Goal: Task Accomplishment & Management: Manage account settings

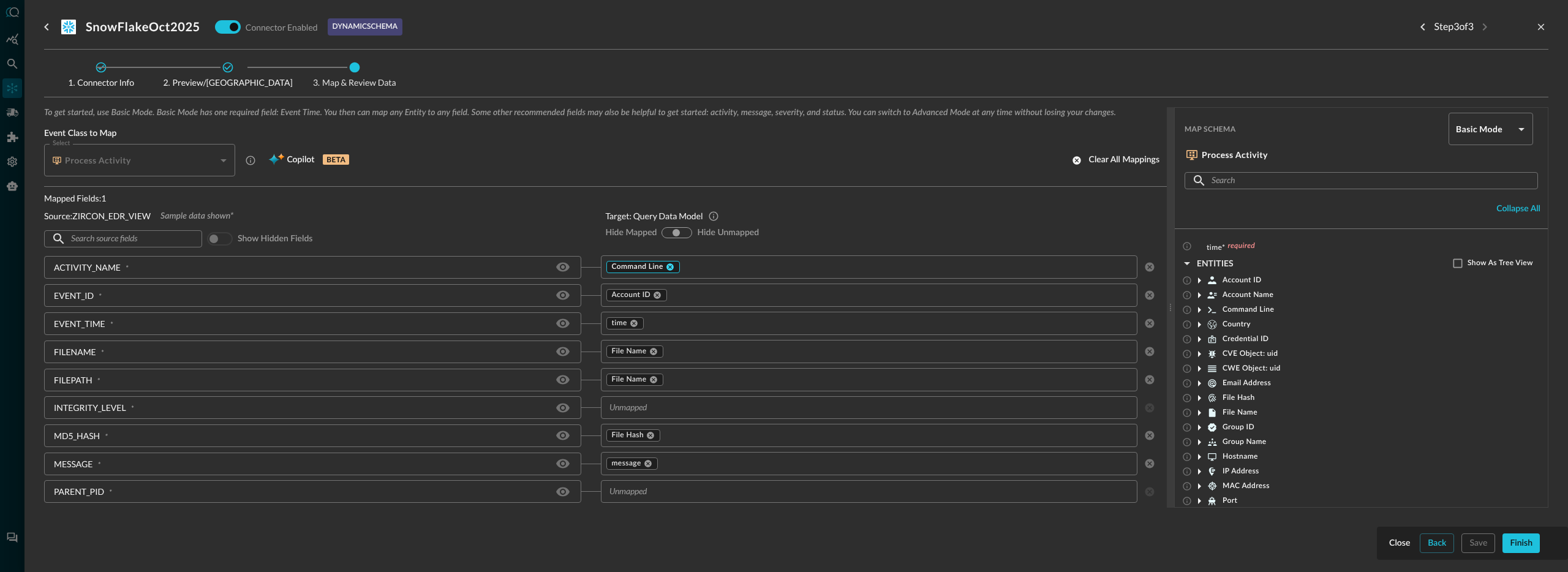
click at [666, 265] on icon at bounding box center [670, 267] width 7 height 7
click at [629, 266] on input "text" at bounding box center [859, 266] width 510 height 16
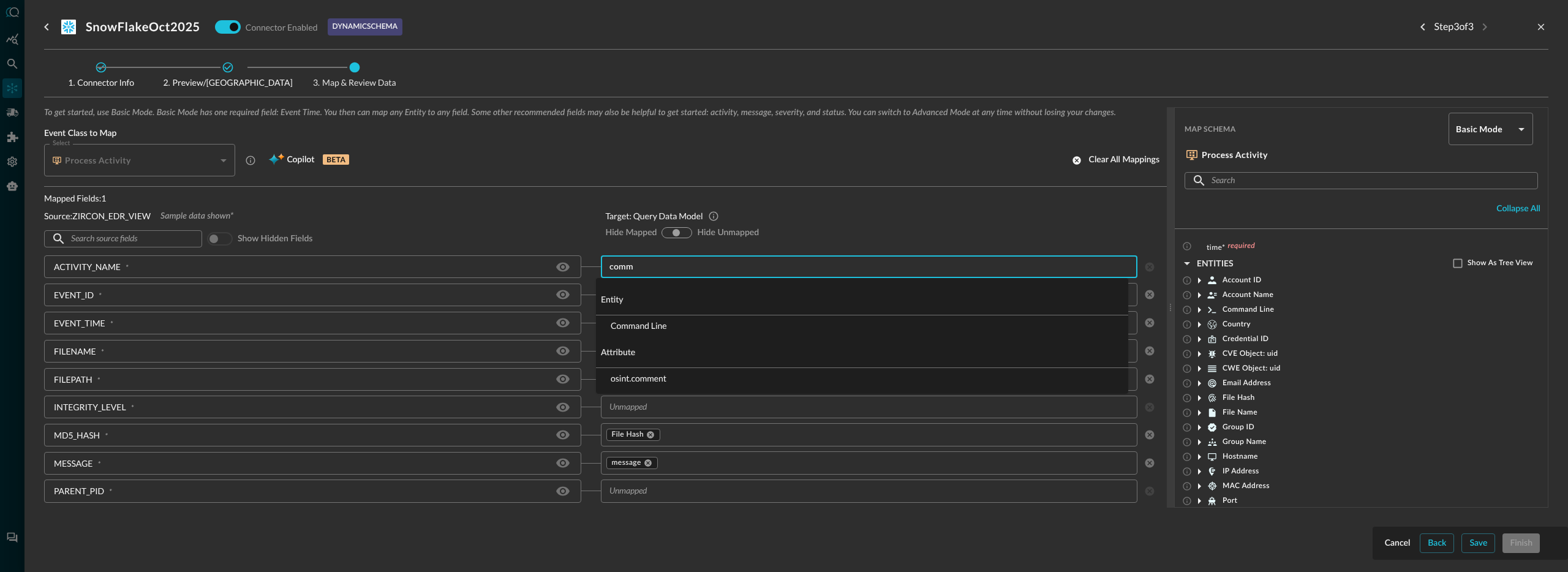
type input "comma"
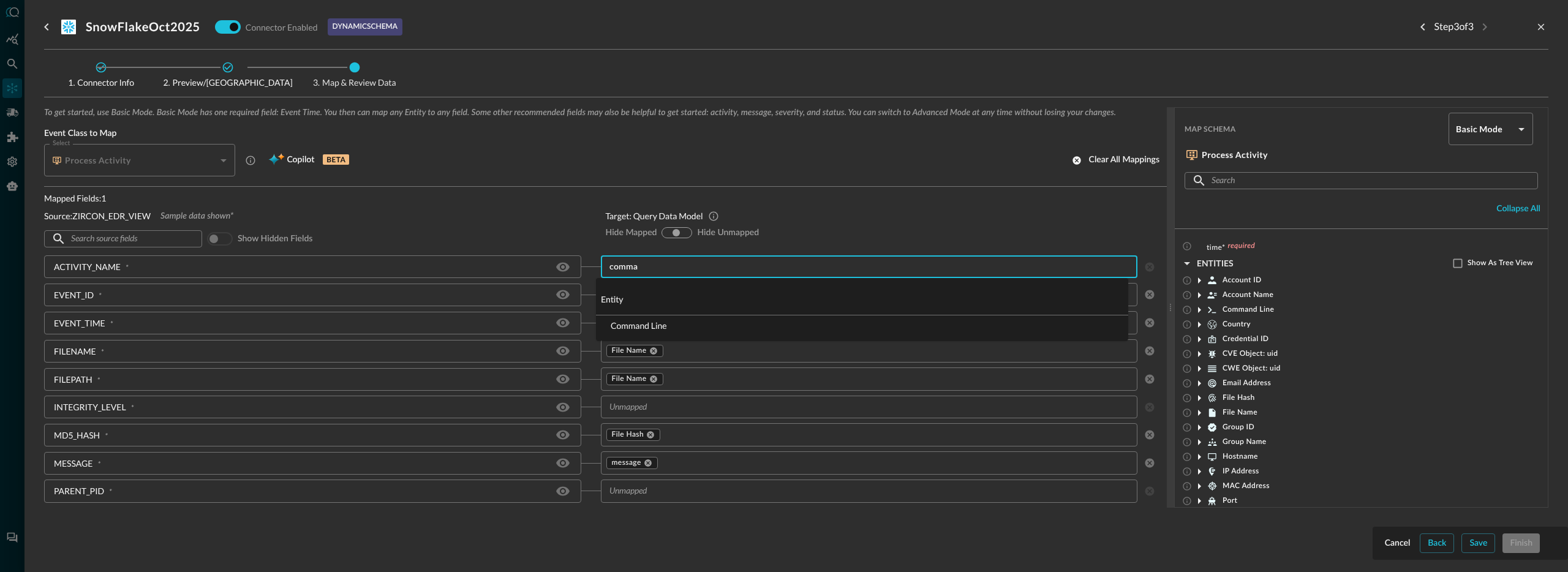
click at [607, 321] on li "Command Line" at bounding box center [862, 325] width 532 height 20
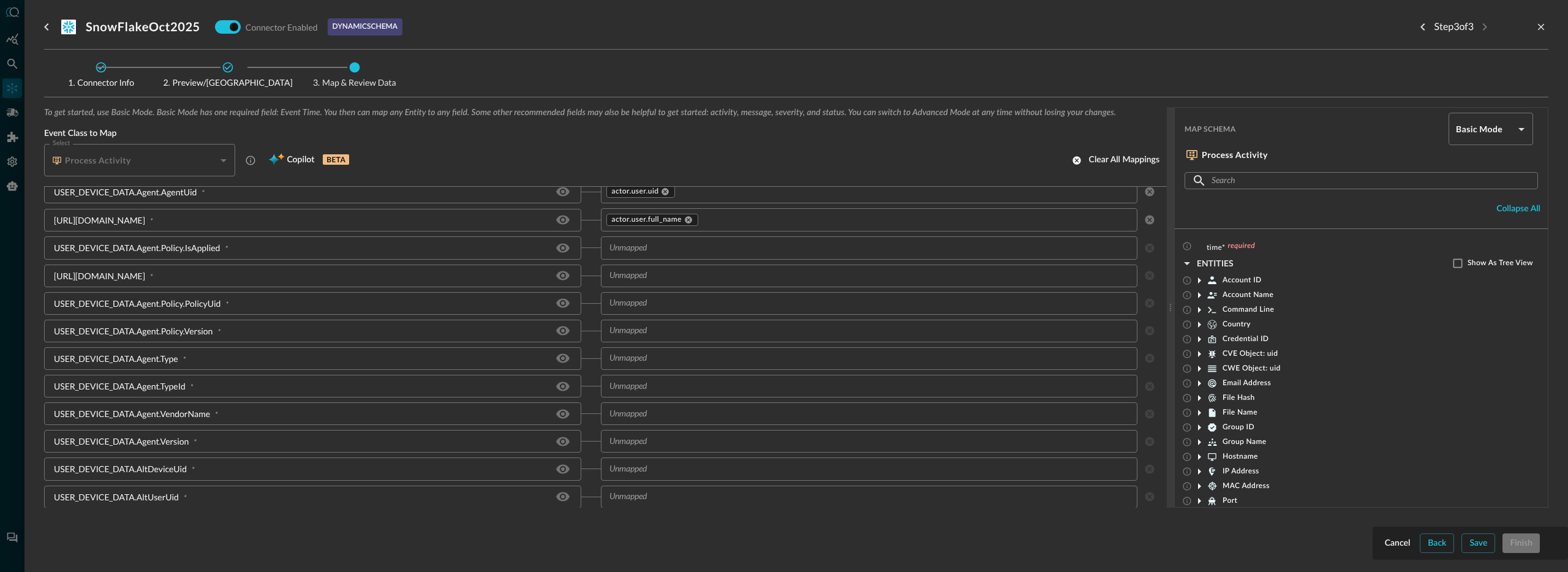
scroll to position [599, 0]
click at [724, 252] on input "text" at bounding box center [906, 254] width 413 height 16
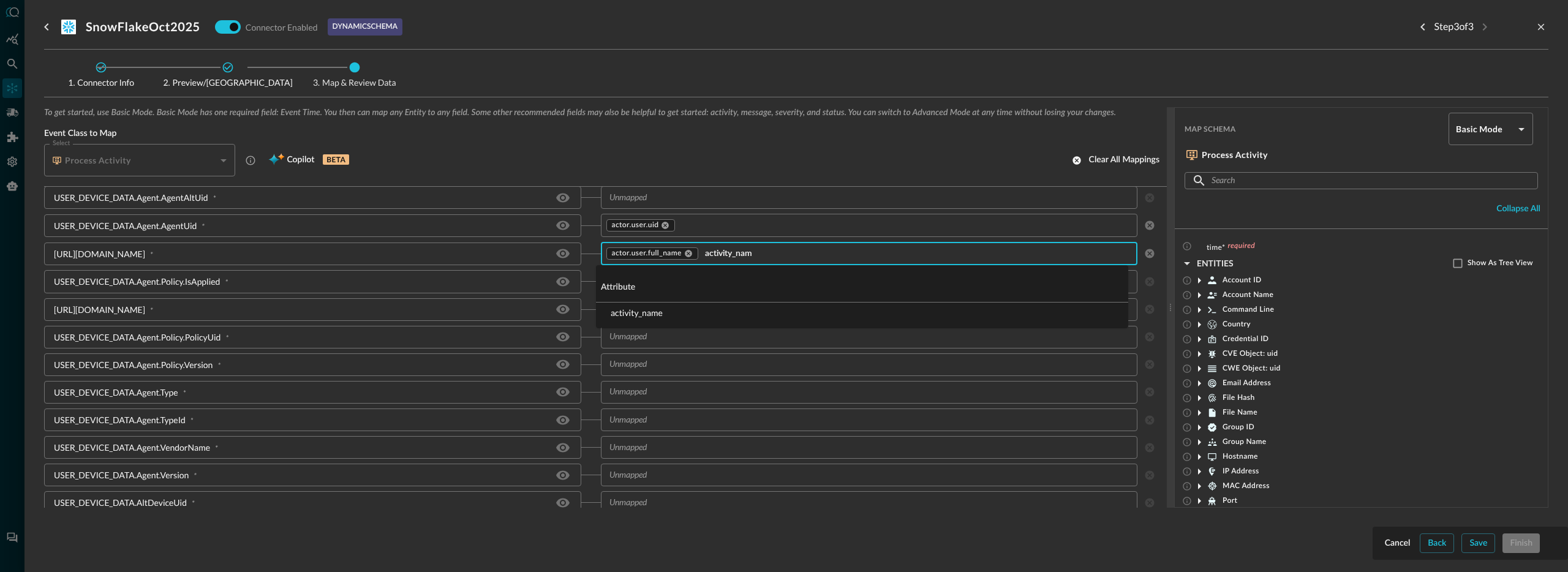
type input "activity_name"
click at [657, 310] on li "activity_name" at bounding box center [862, 312] width 532 height 20
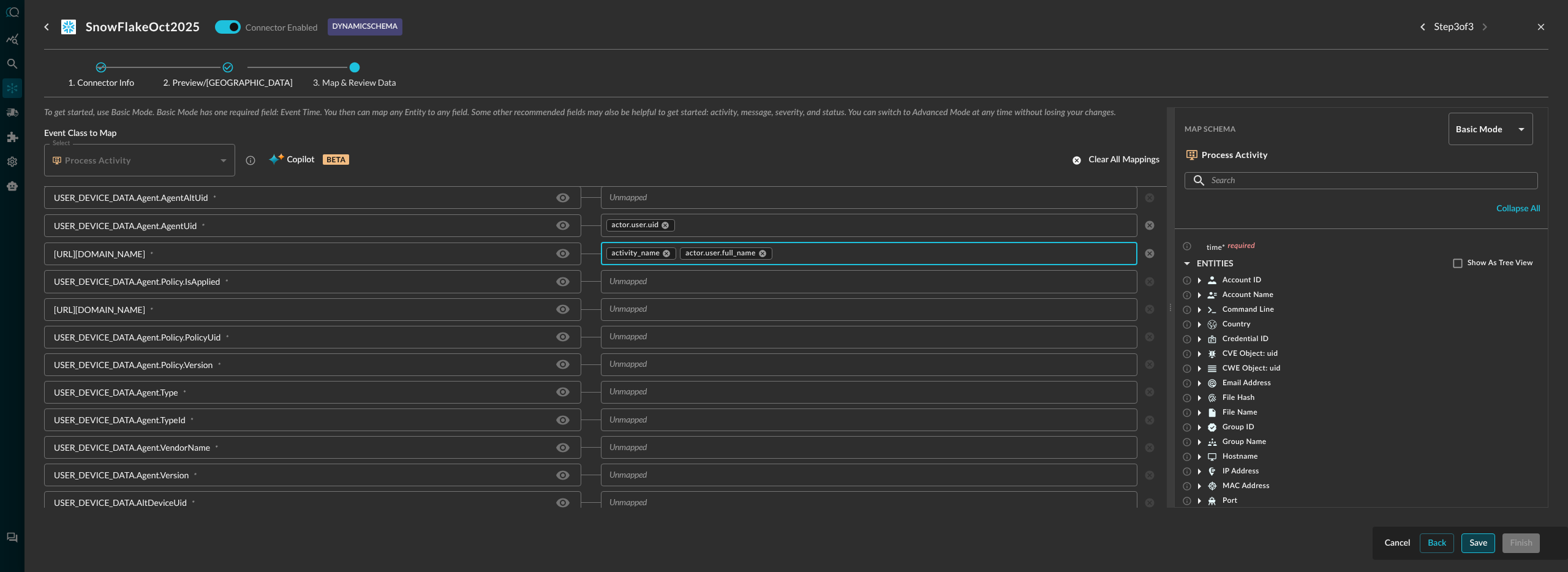
click at [1475, 535] on button "Save" at bounding box center [1477, 543] width 33 height 19
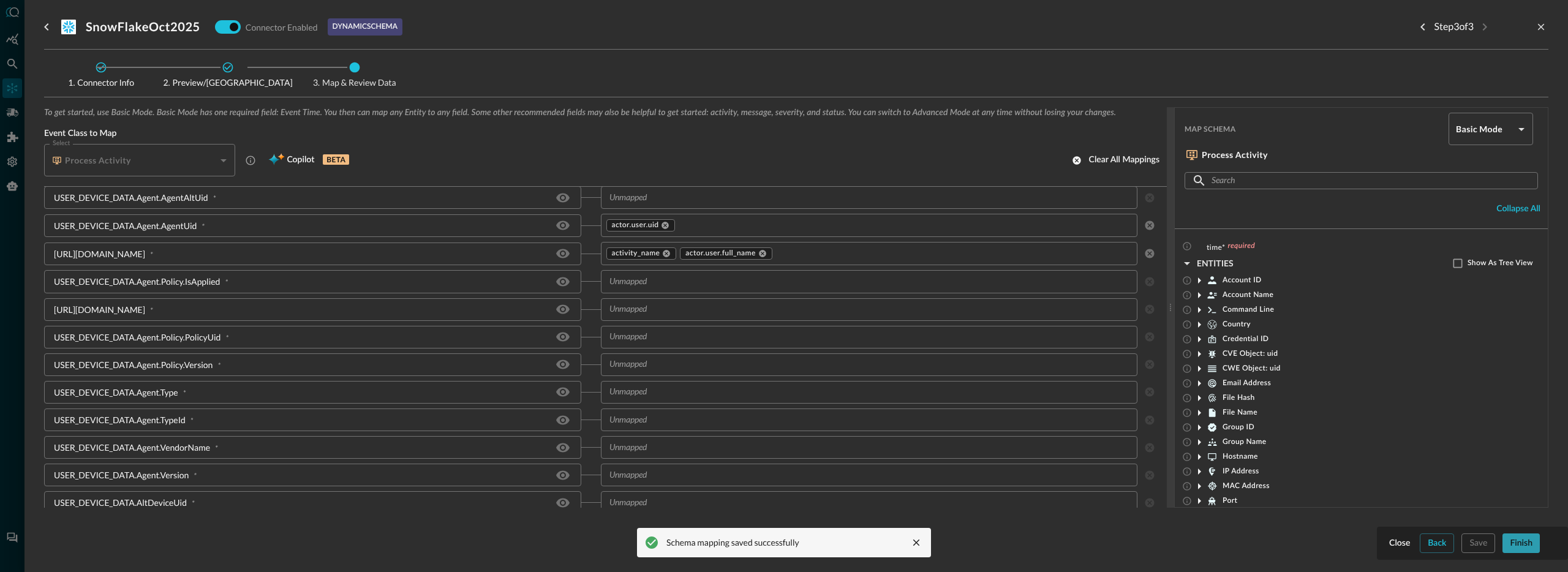
click at [1509, 542] on button "Finish" at bounding box center [1521, 543] width 37 height 19
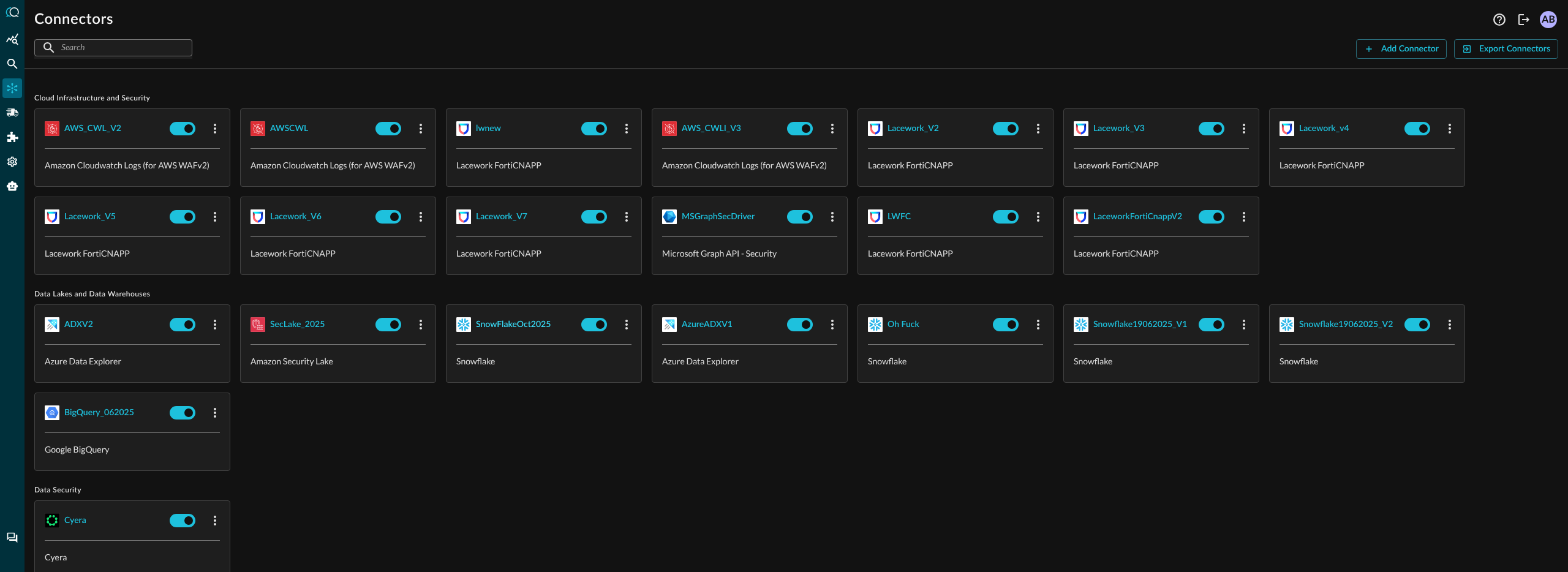
click at [517, 328] on div "SnowFlakeOct2025" at bounding box center [513, 325] width 75 height 16
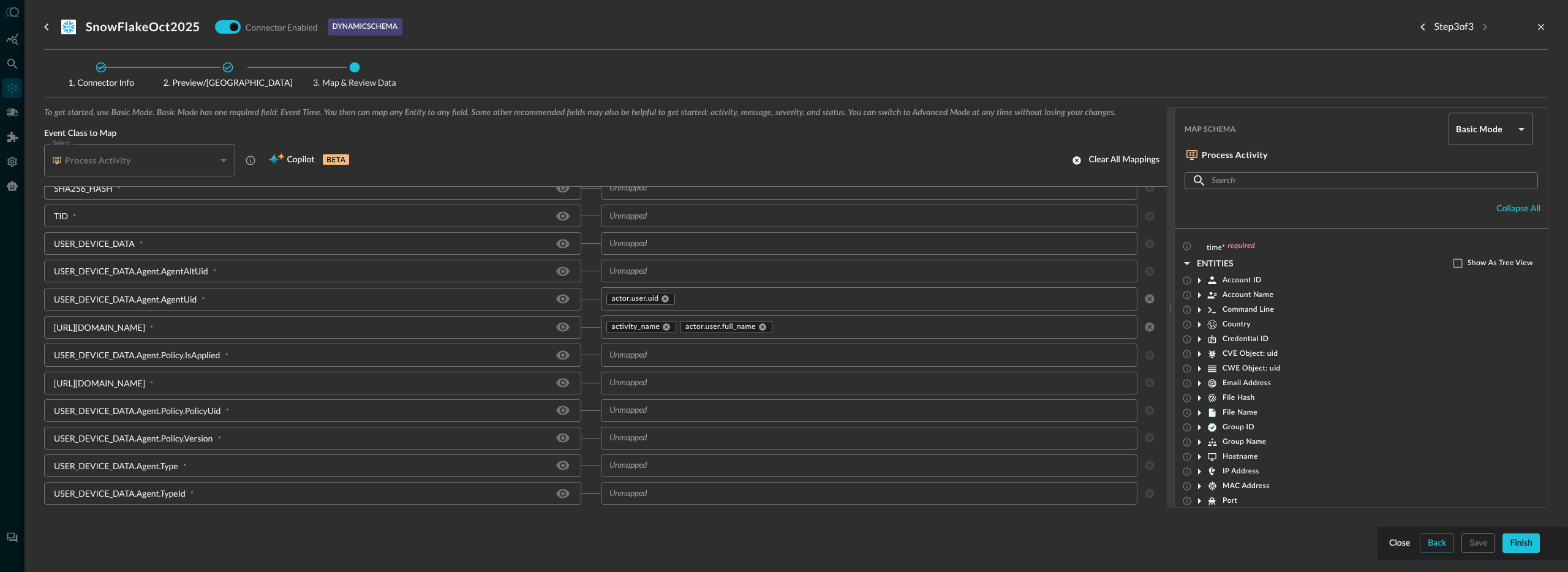
scroll to position [518, 0]
click at [13, 163] on div at bounding box center [784, 286] width 1568 height 572
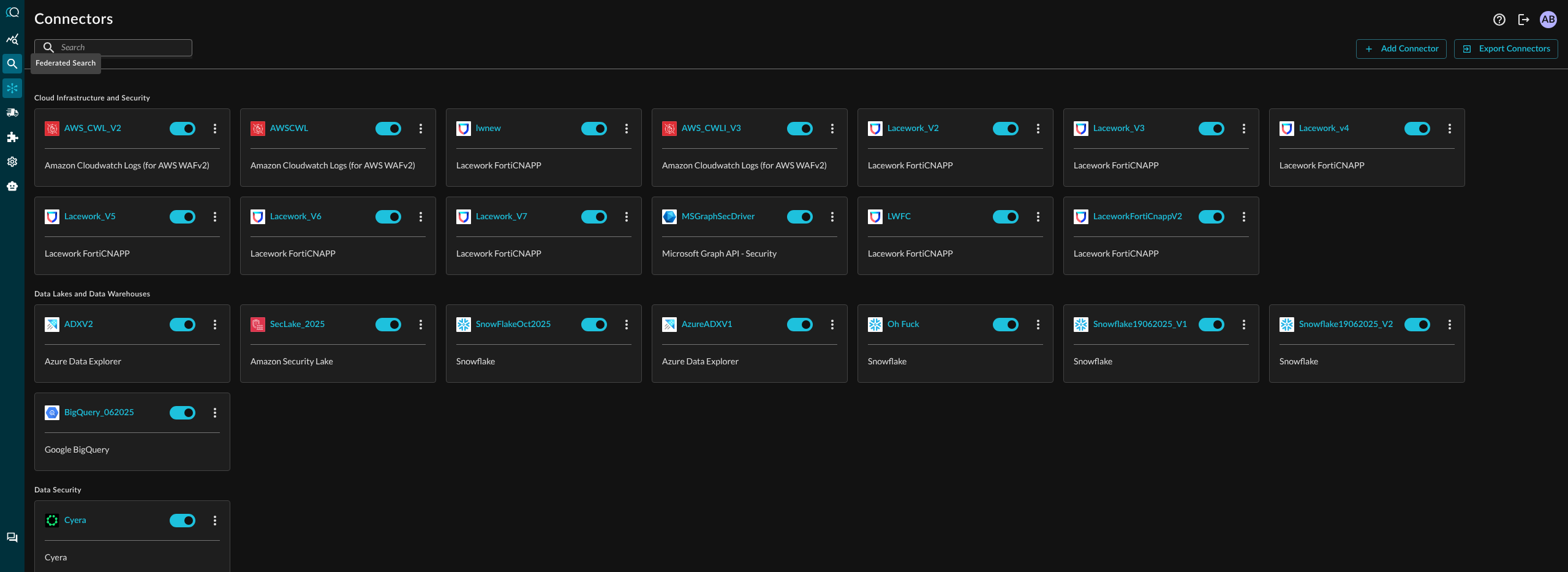
click at [10, 62] on icon "Federated Search" at bounding box center [12, 64] width 13 height 13
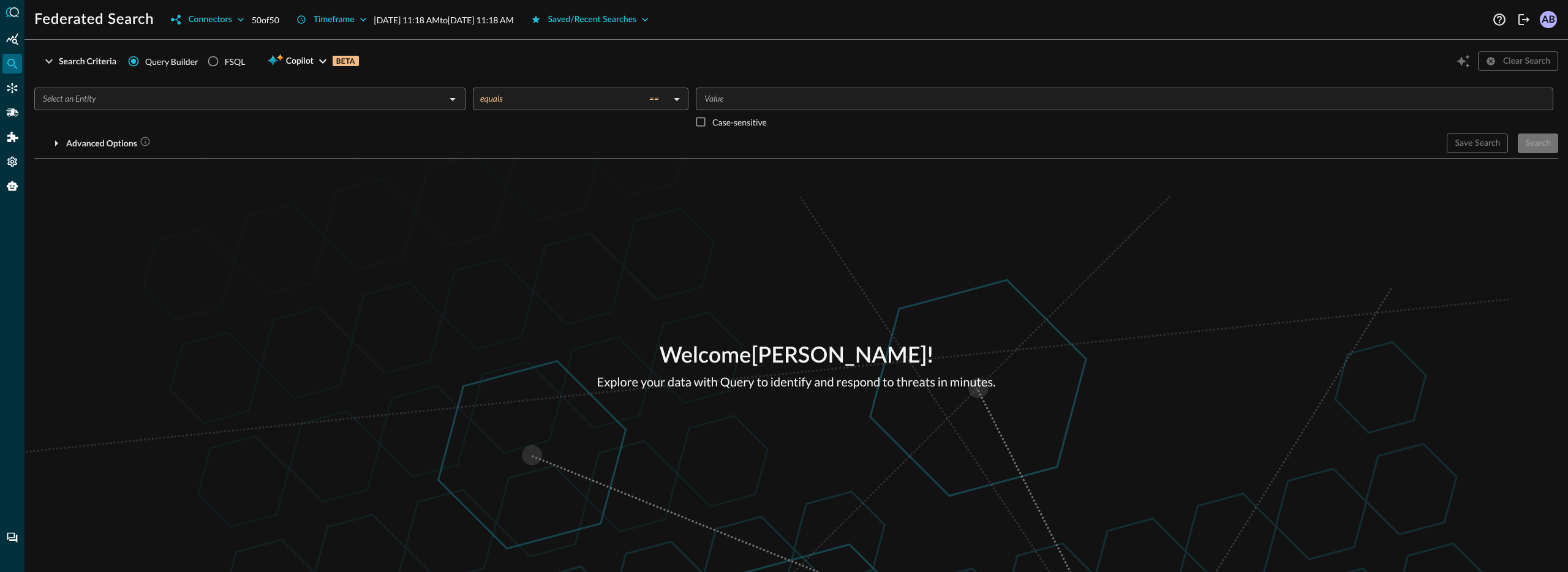
click at [188, 98] on input "text" at bounding box center [240, 99] width 404 height 16
click at [497, 46] on div "Federated Search Connectors 50 of 50 Timeframe Sep 30, 2025 11:18 AM to Oct 01,…" at bounding box center [796, 286] width 1544 height 572
click at [614, 21] on button "Saved/Recent Searches" at bounding box center [590, 19] width 133 height 19
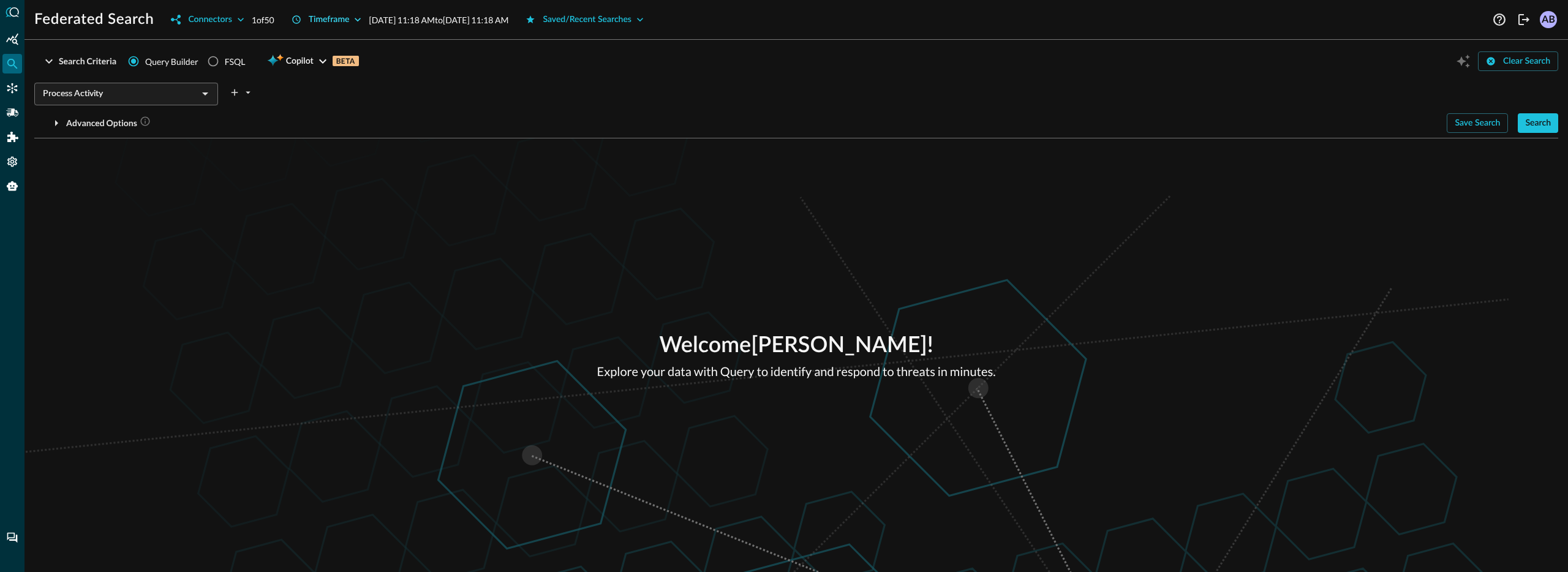
click at [357, 23] on icon "button" at bounding box center [358, 19] width 13 height 13
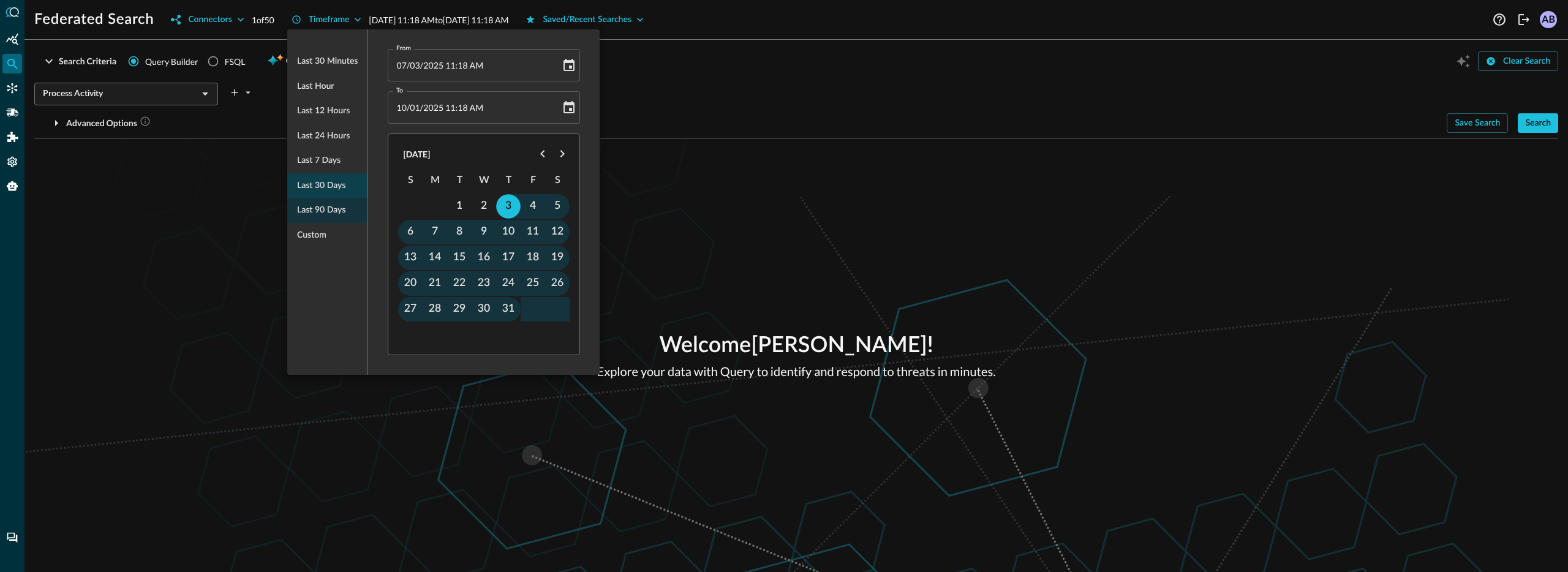
click at [332, 191] on span "Last 30 days" at bounding box center [321, 185] width 48 height 16
type input "09/01/2025 11:18 AM"
click at [202, 252] on div at bounding box center [784, 286] width 1568 height 572
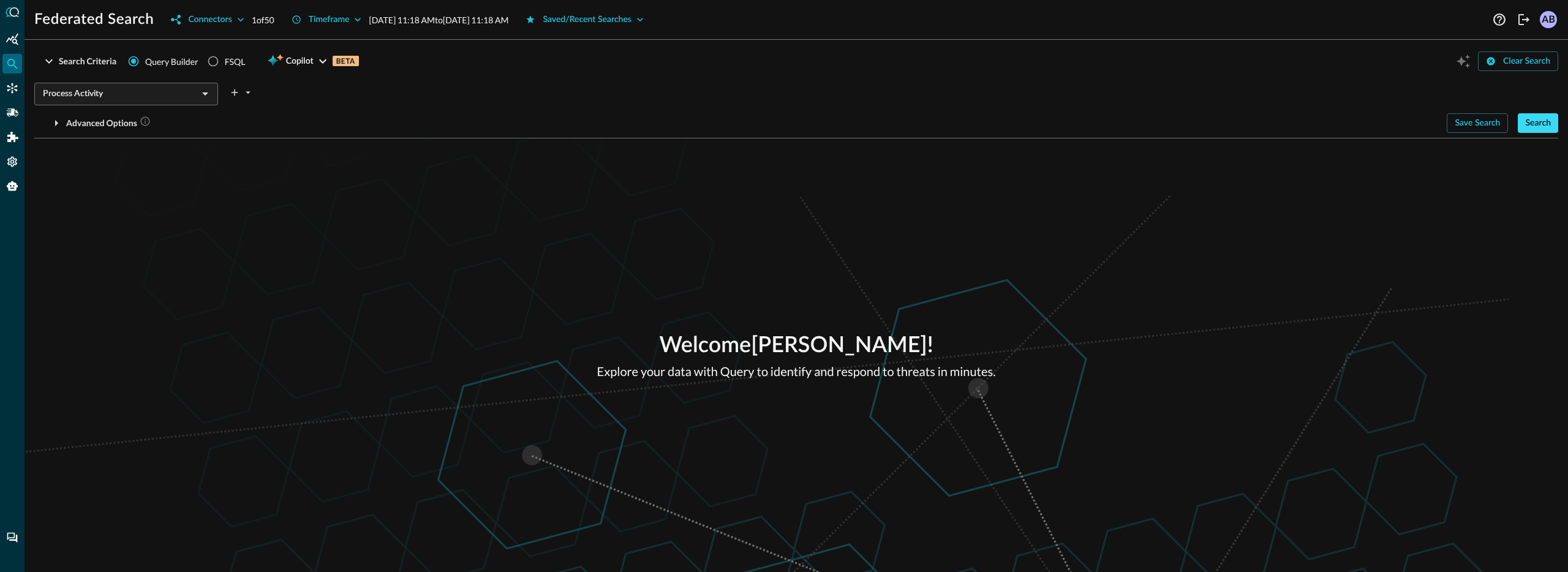
click at [1535, 122] on button "Search" at bounding box center [1538, 123] width 40 height 19
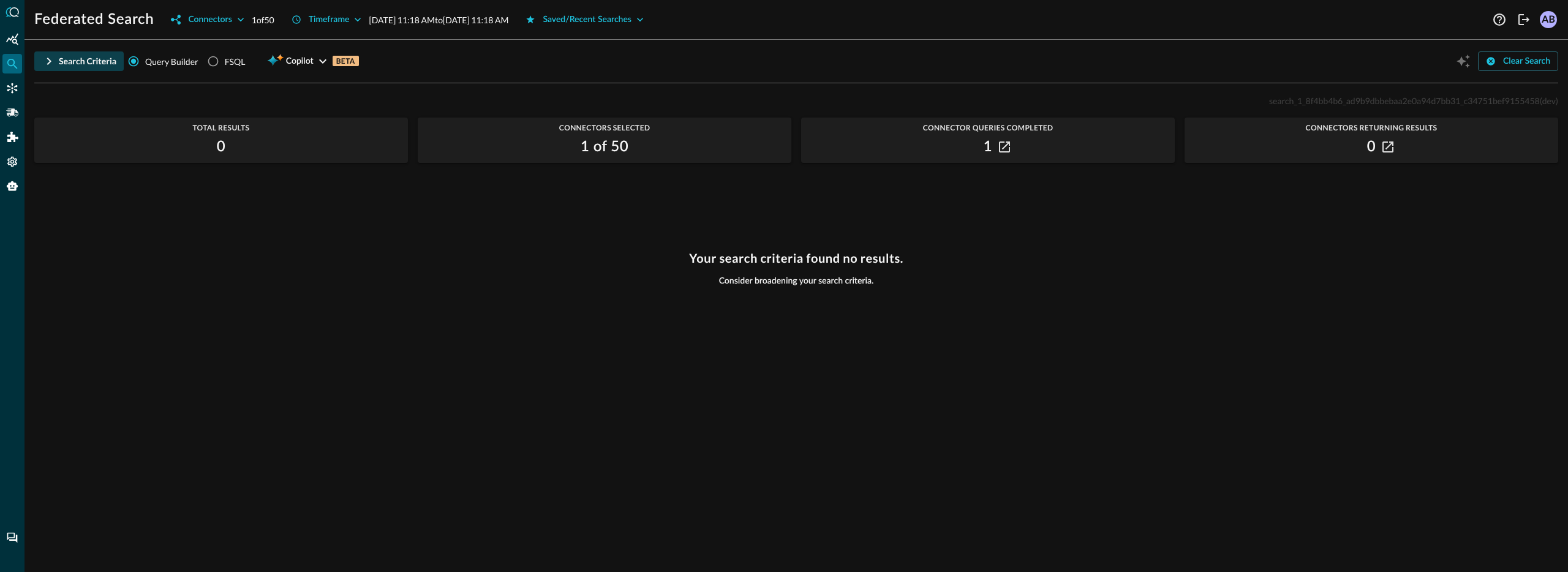
click at [44, 56] on icon "button" at bounding box center [49, 62] width 15 height 15
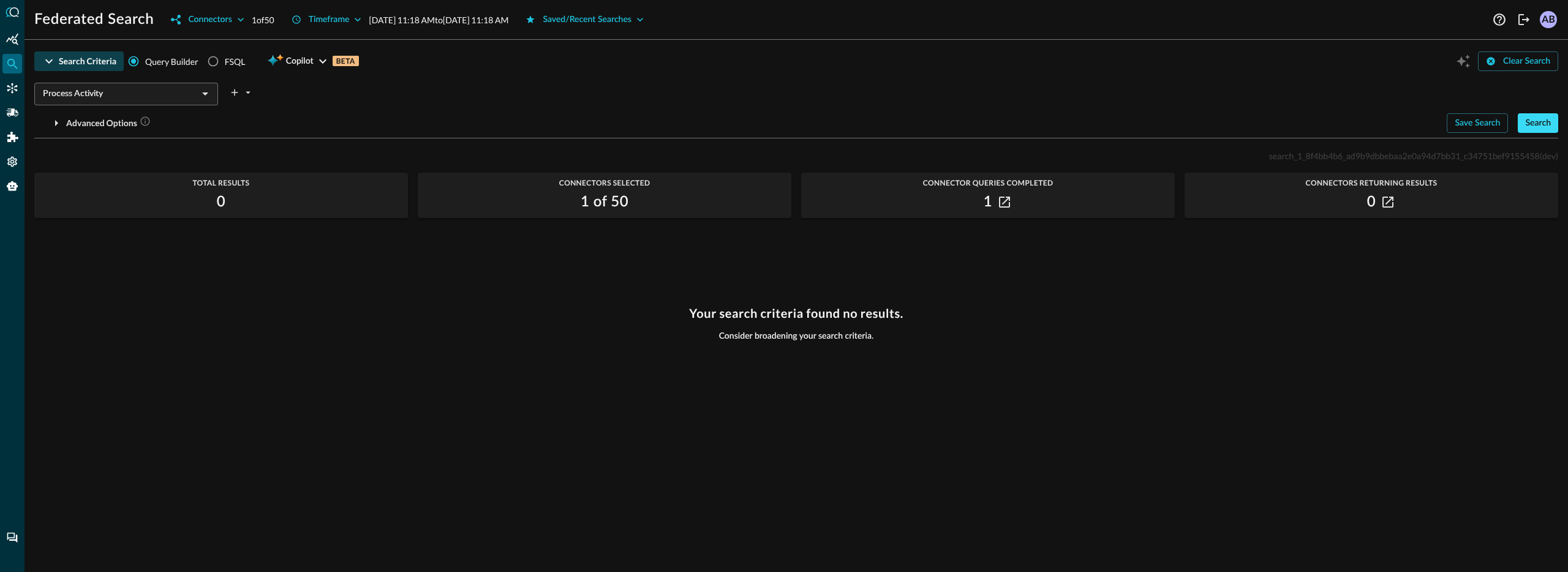
click at [1526, 119] on button "Search" at bounding box center [1538, 123] width 40 height 19
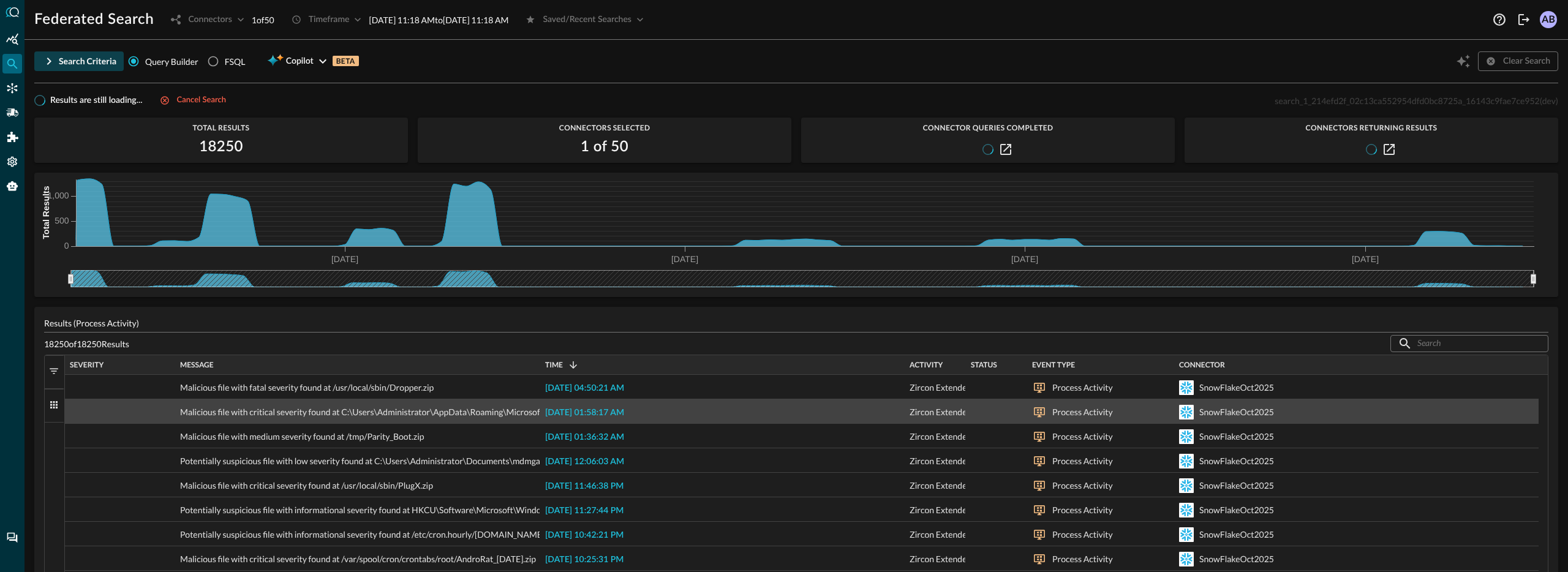
click at [618, 394] on div "2025-10-01 04:50:21 AM" at bounding box center [722, 387] width 364 height 24
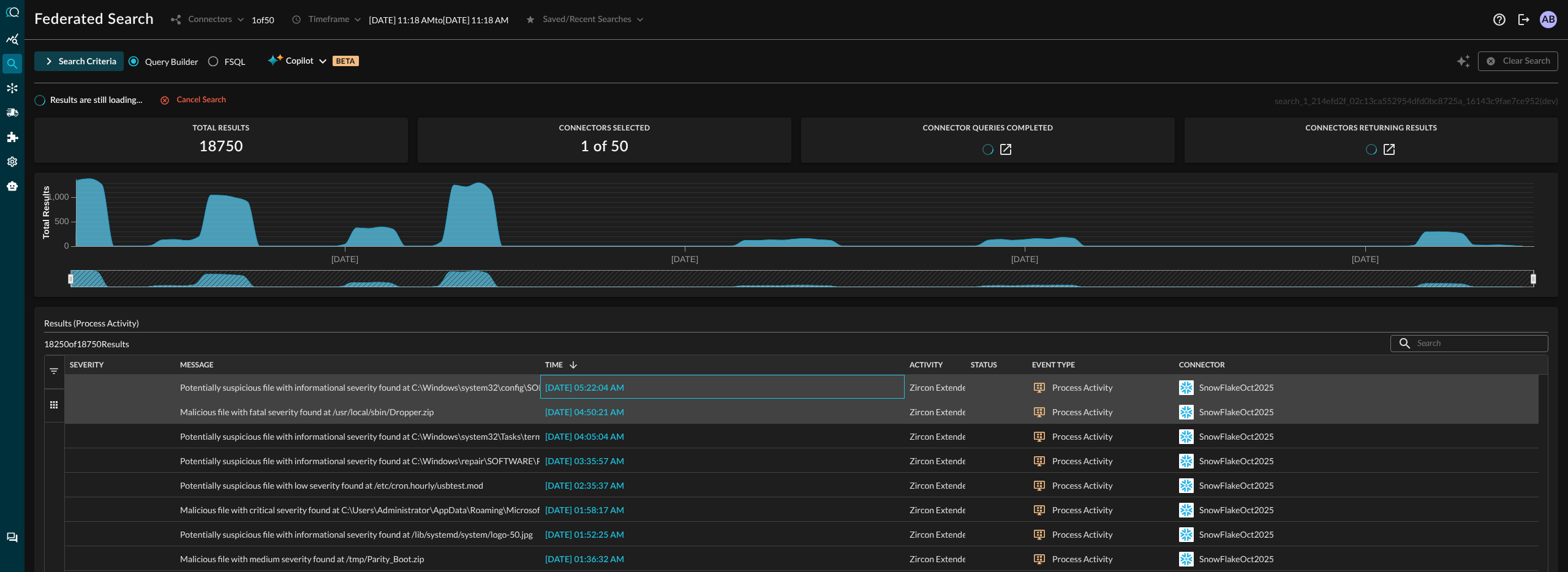
click at [620, 388] on span "2025-10-01 05:22:04 AM" at bounding box center [585, 389] width 79 height 9
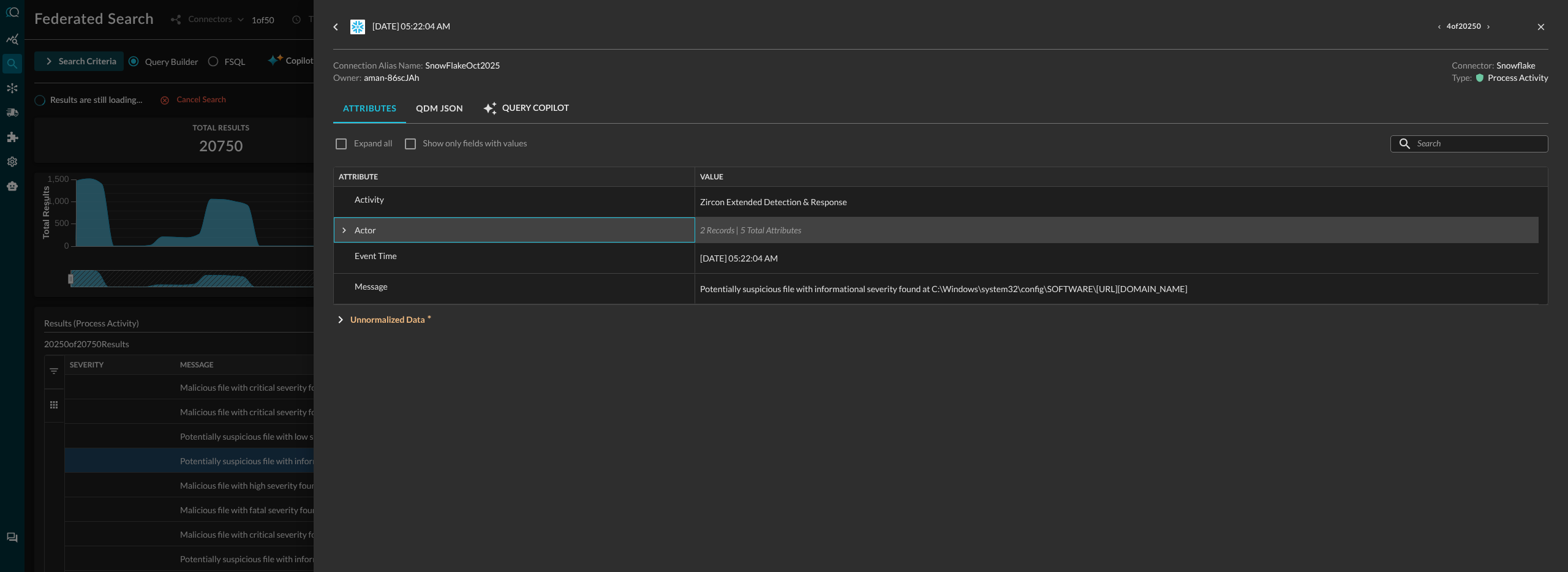
click at [338, 233] on span at bounding box center [344, 230] width 11 height 11
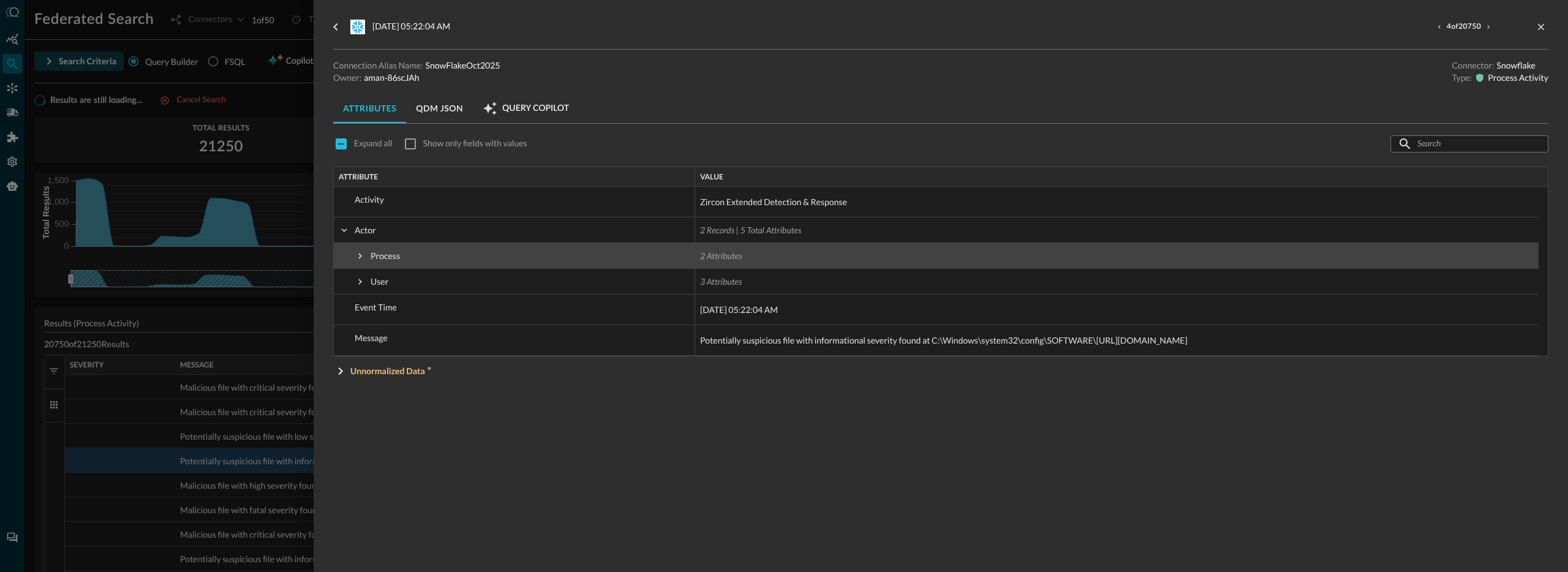
click at [356, 261] on span at bounding box center [360, 256] width 11 height 11
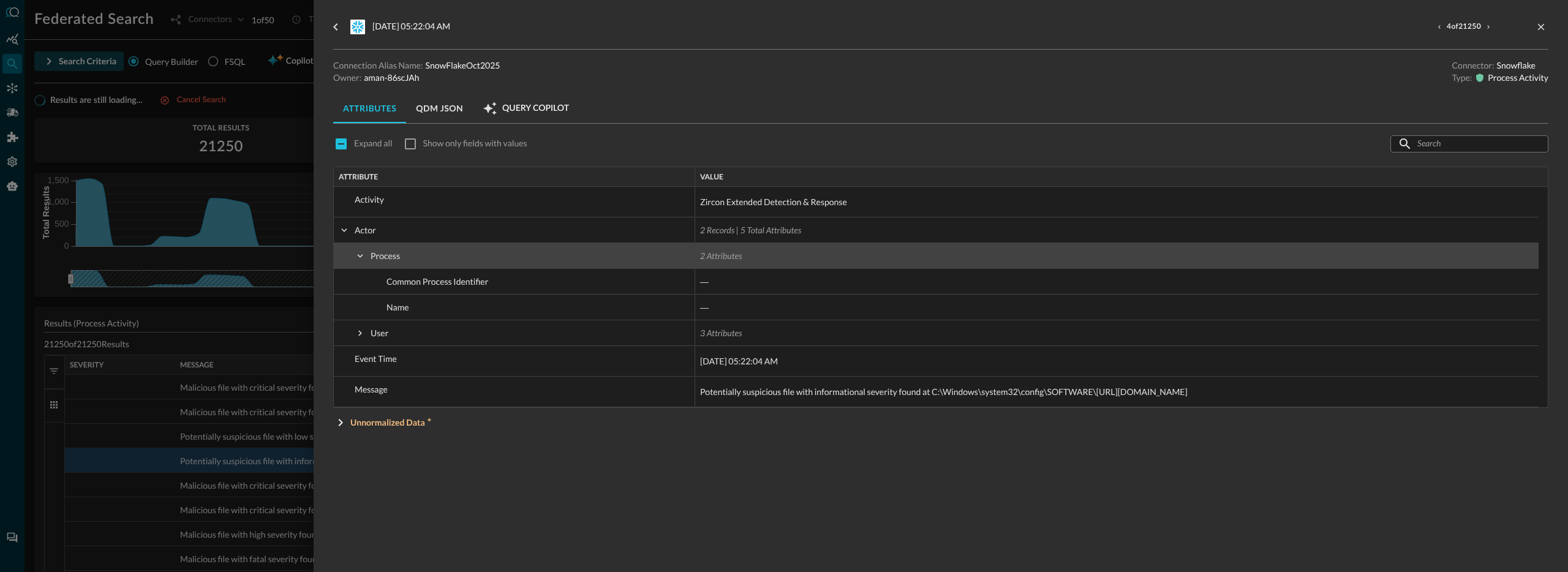
click at [359, 261] on span at bounding box center [360, 256] width 11 height 11
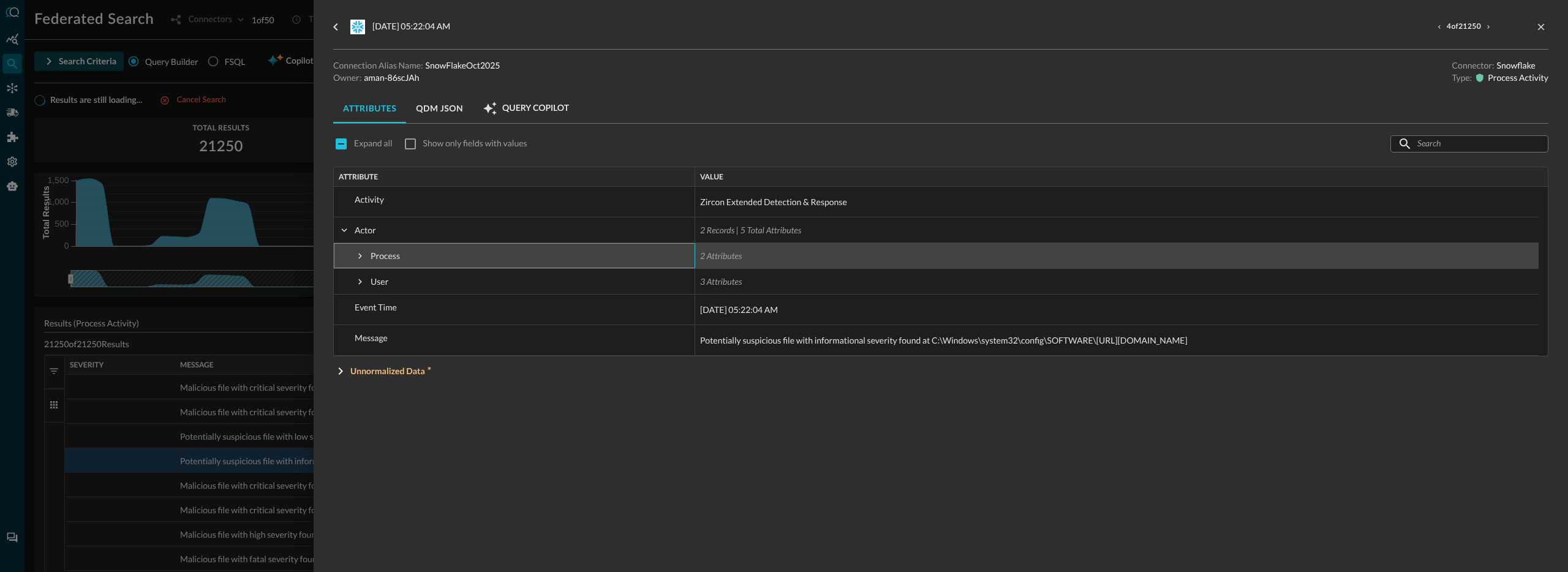
click at [360, 280] on span at bounding box center [360, 281] width 11 height 11
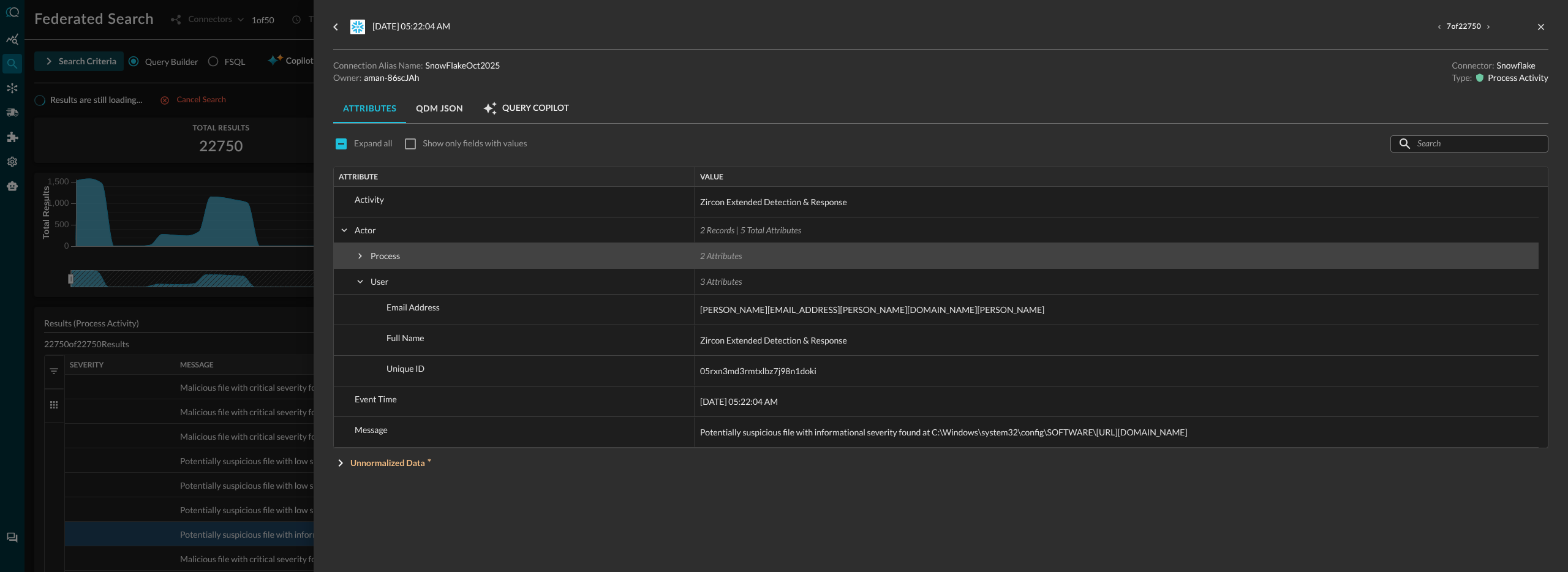
click at [360, 251] on span at bounding box center [360, 256] width 11 height 11
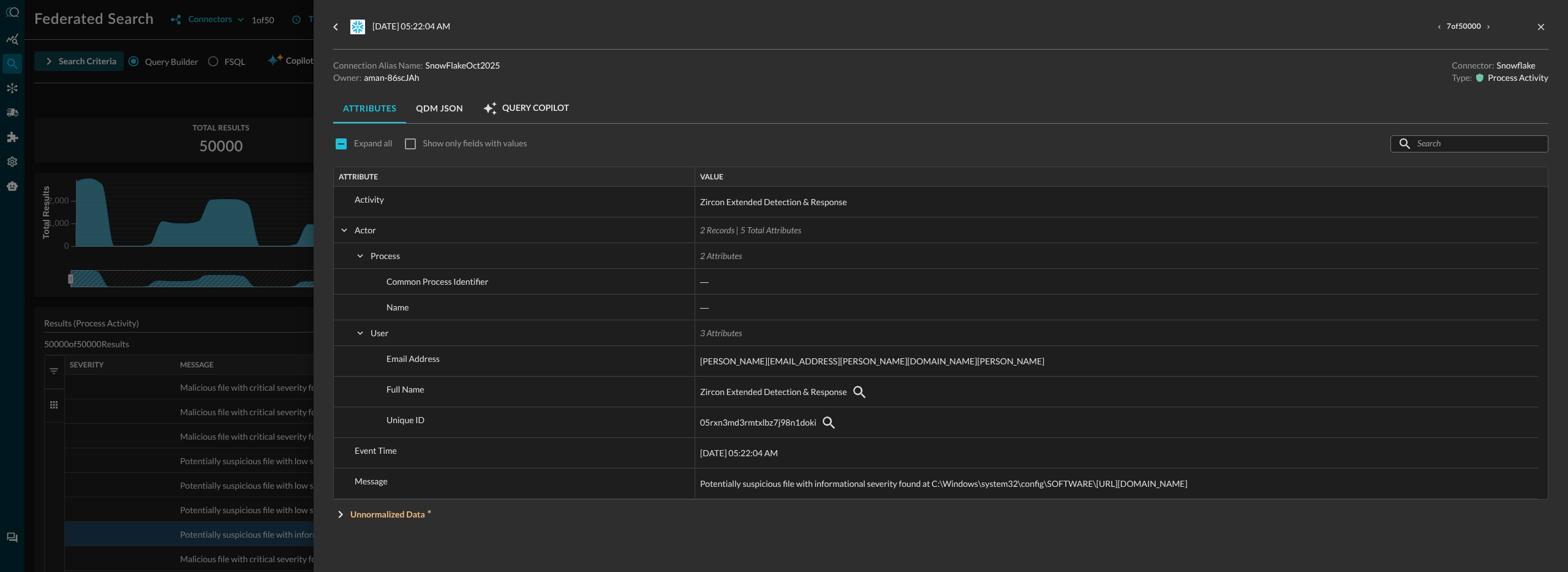
click at [266, 160] on div at bounding box center [784, 286] width 1568 height 572
click at [12, 90] on div at bounding box center [784, 286] width 1568 height 572
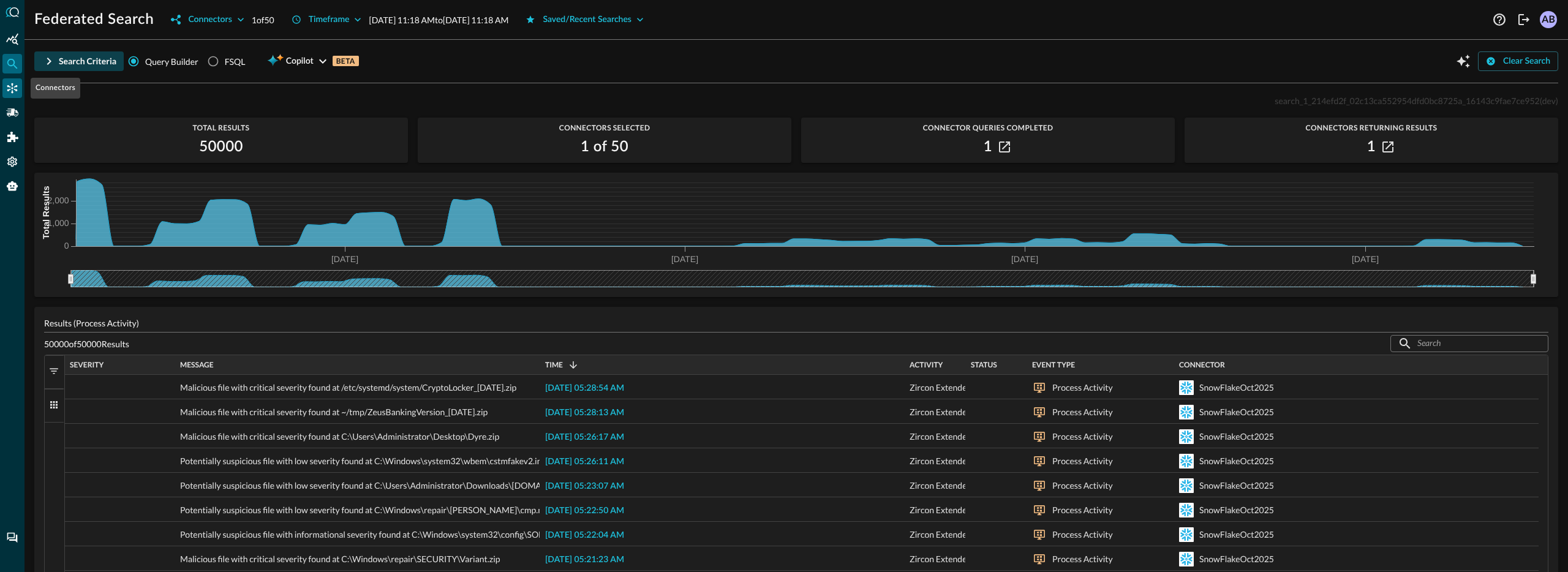
click at [13, 88] on icon "Connectors" at bounding box center [12, 88] width 13 height 13
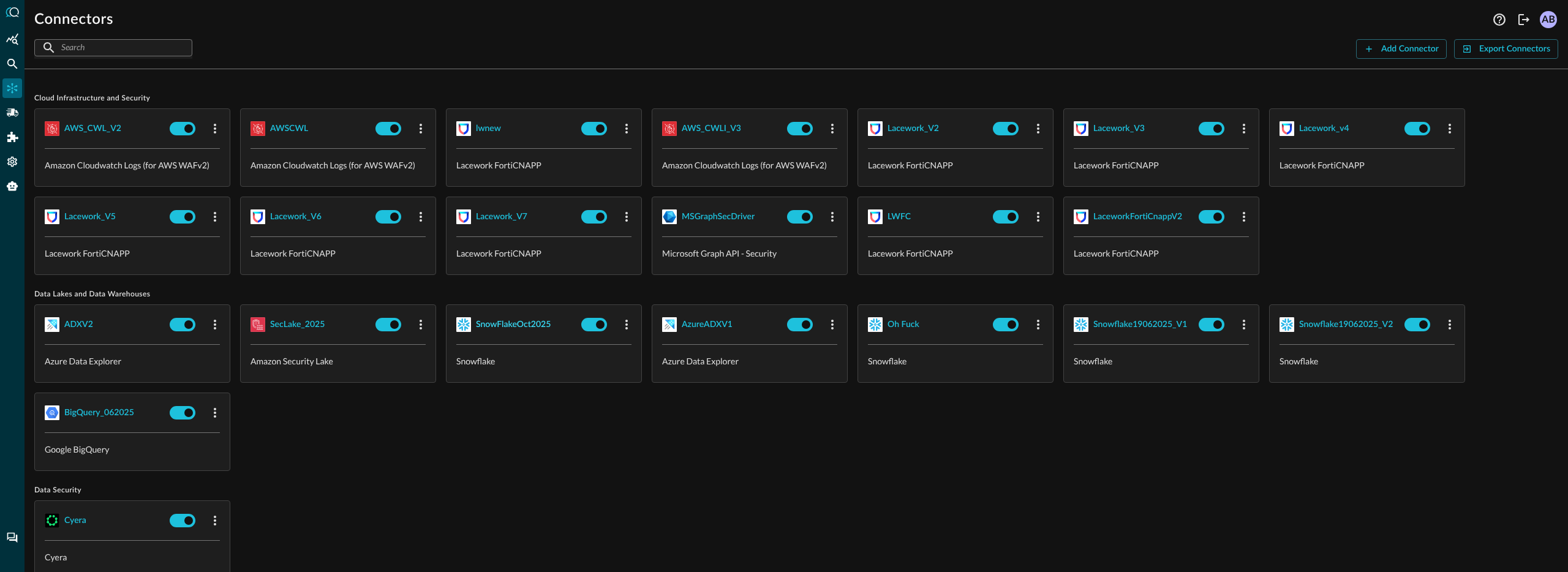
click at [554, 327] on button "SnowFlakeOct2025" at bounding box center [516, 324] width 120 height 19
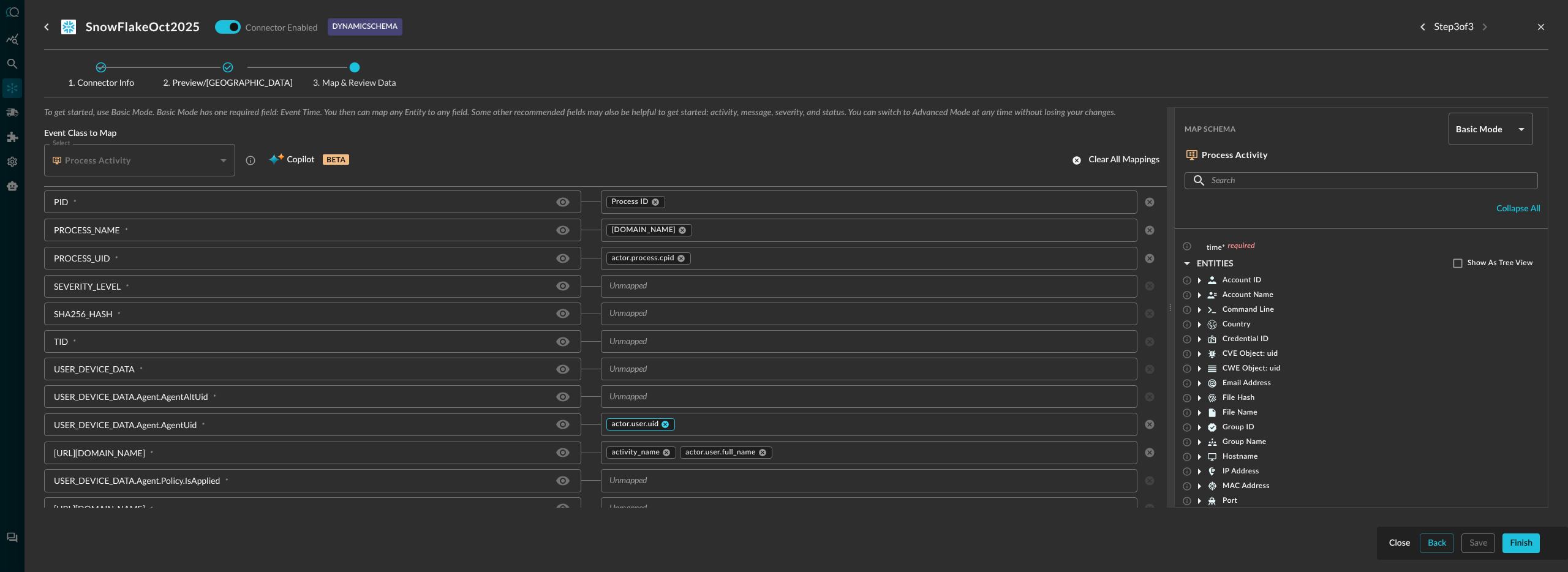
scroll to position [409, 0]
click at [89, 415] on div "USER_DEVICE_DATA.Agent.AgentUid" at bounding box center [125, 416] width 142 height 13
drag, startPoint x: 197, startPoint y: 418, endPoint x: 59, endPoint y: 418, distance: 138.0
click at [59, 418] on div "USER_DEVICE_DATA.Agent.AgentUid *" at bounding box center [129, 416] width 151 height 13
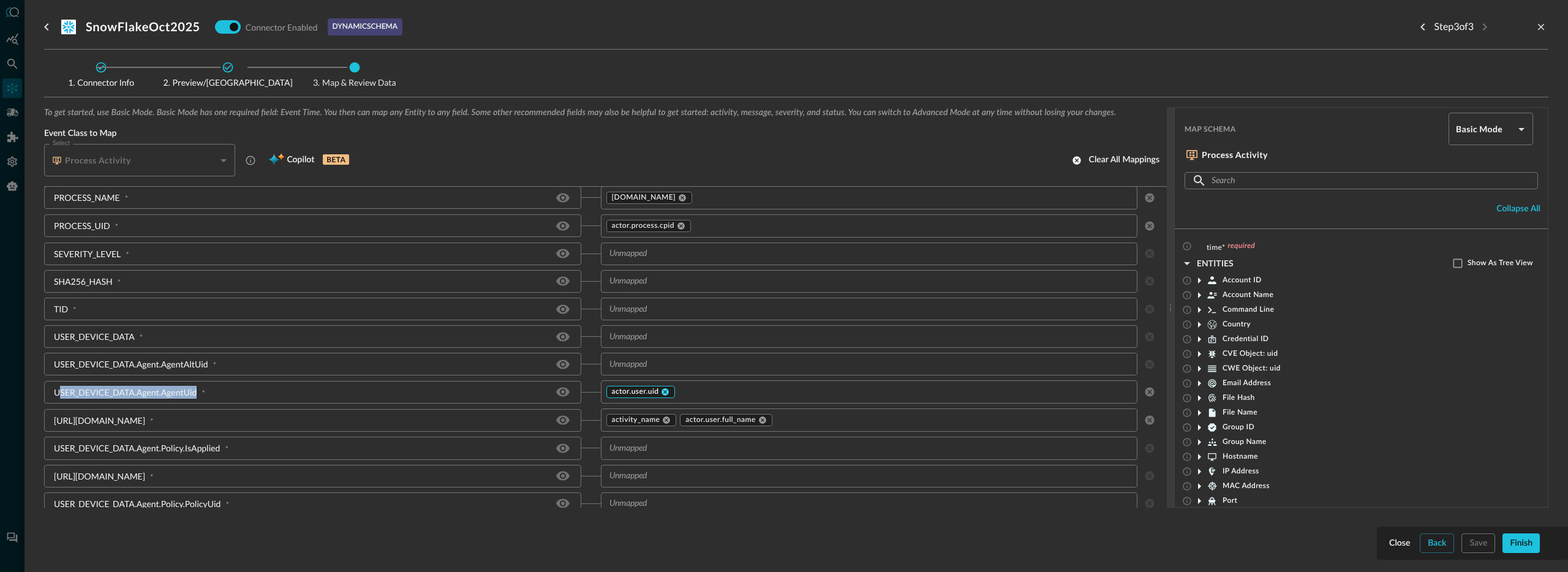
scroll to position [425, 0]
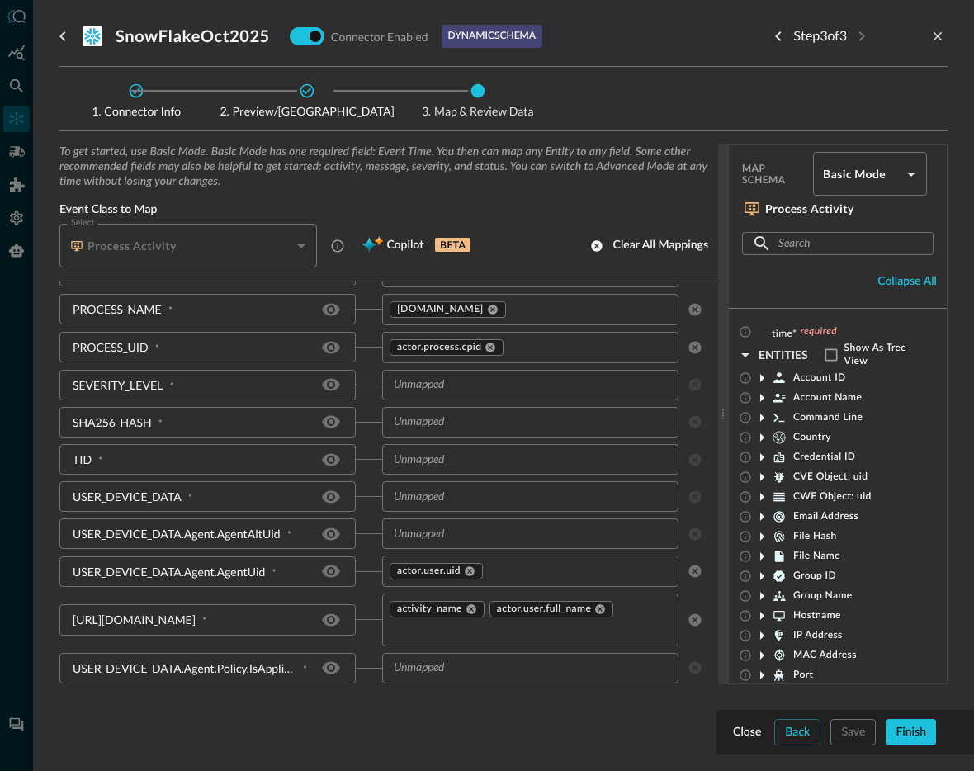
scroll to position [572, 0]
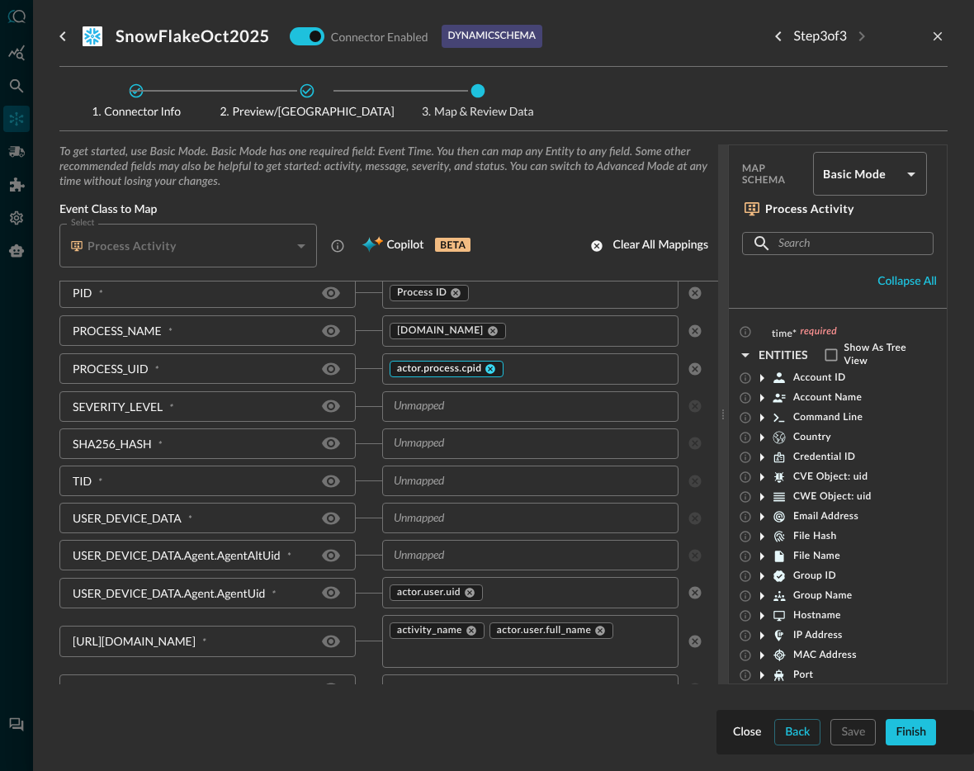
click at [486, 369] on icon at bounding box center [491, 369] width 10 height 10
click at [447, 368] on input "text" at bounding box center [516, 368] width 259 height 21
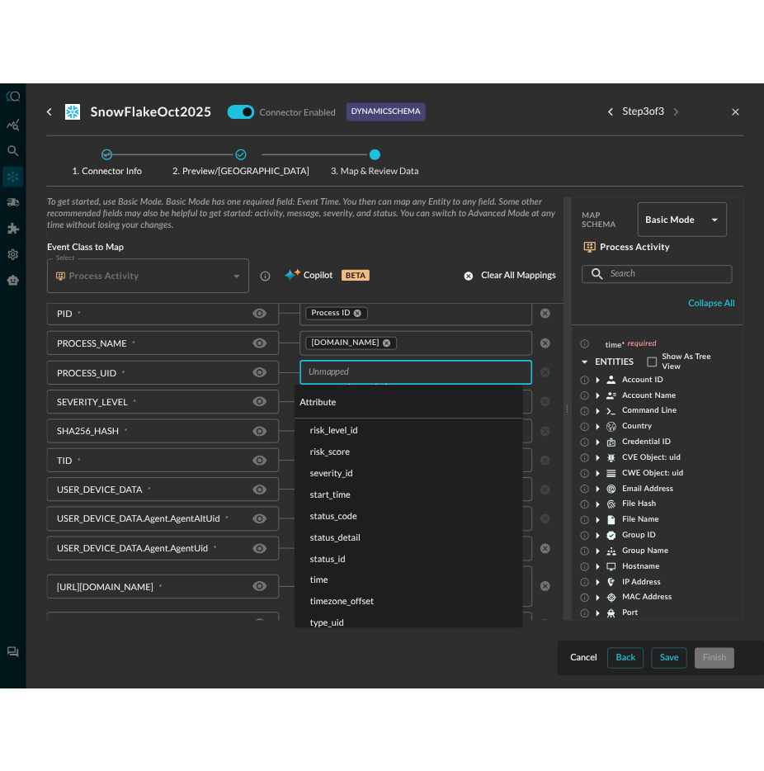
scroll to position [1260, 0]
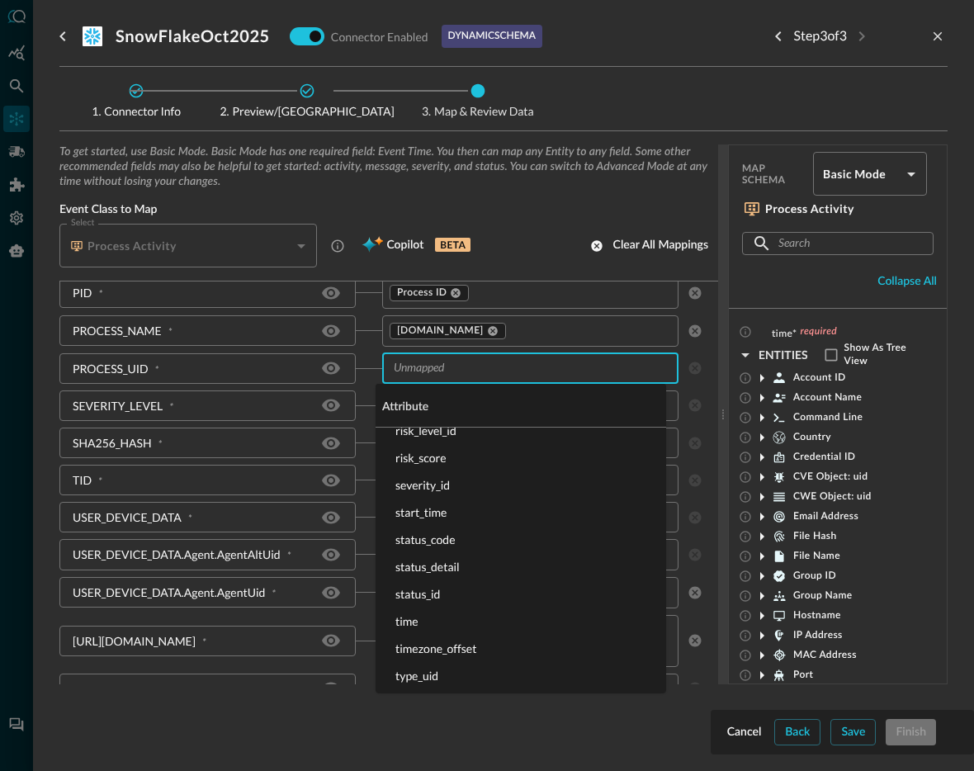
click at [475, 376] on input "text" at bounding box center [516, 368] width 259 height 21
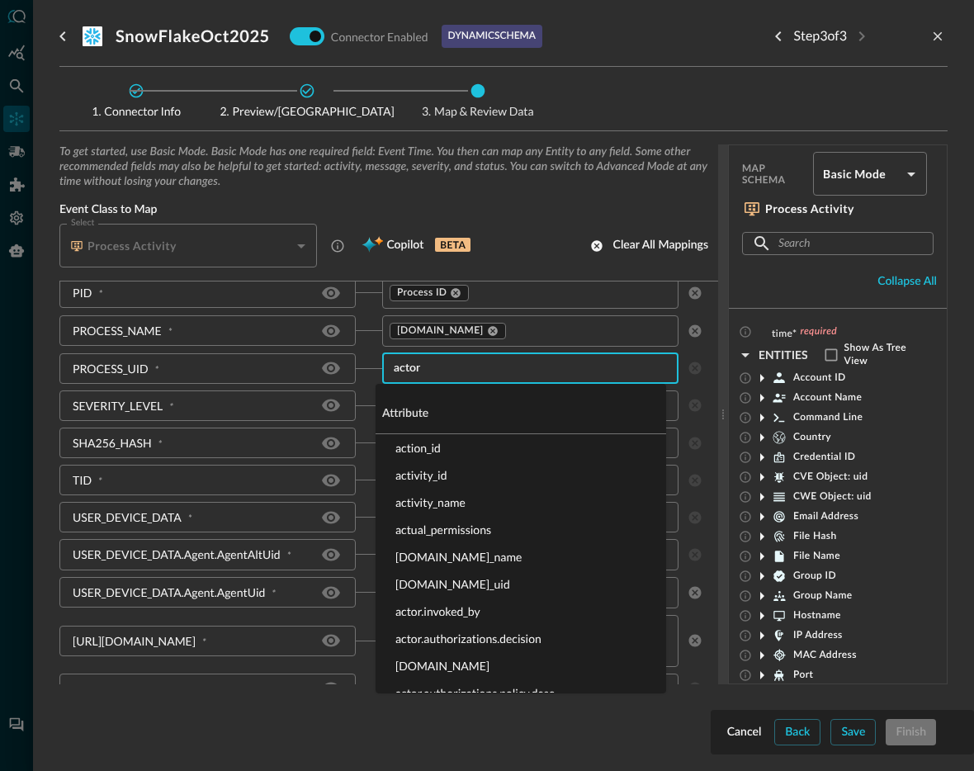
type input "actor."
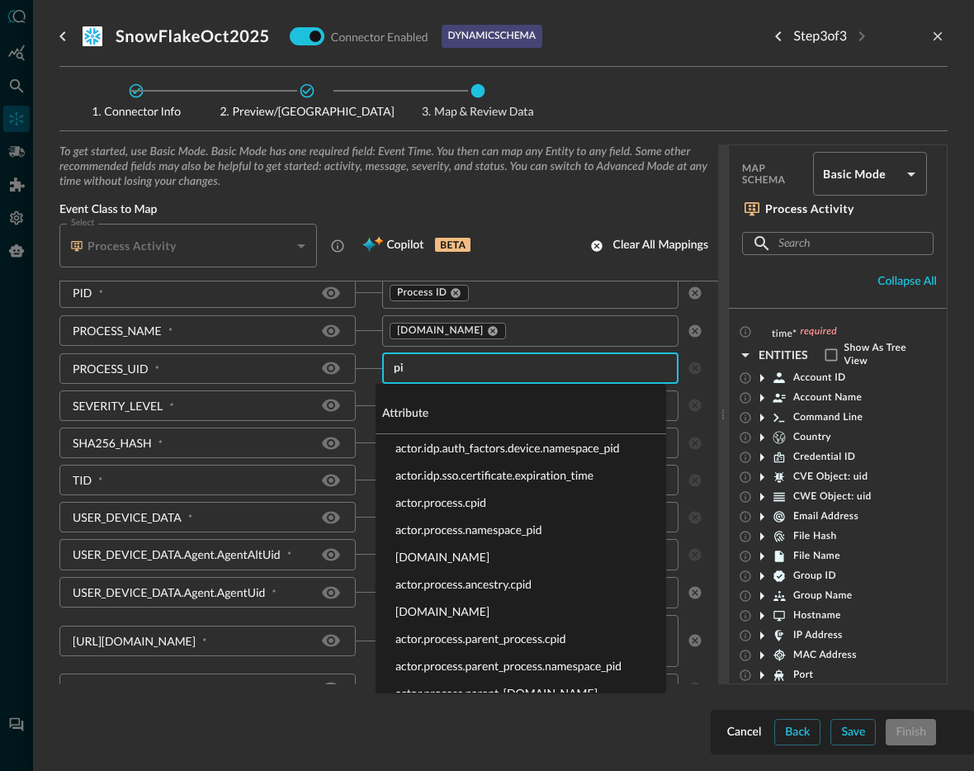
type input "pid"
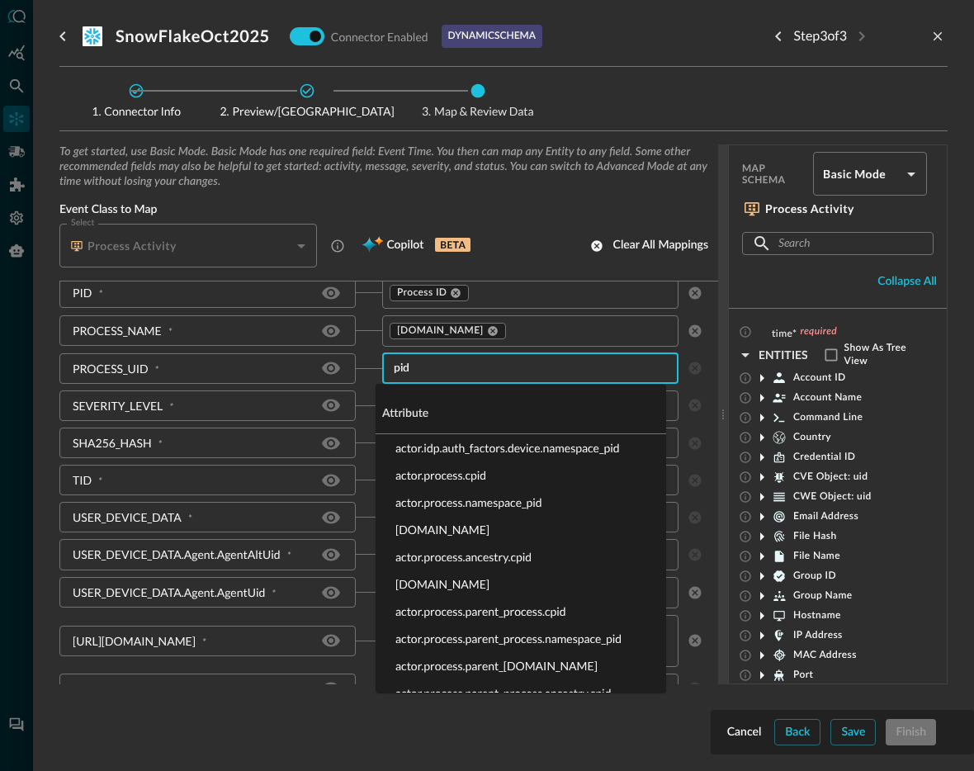
click at [492, 503] on li "actor.process.namespace_pid" at bounding box center [521, 502] width 291 height 27
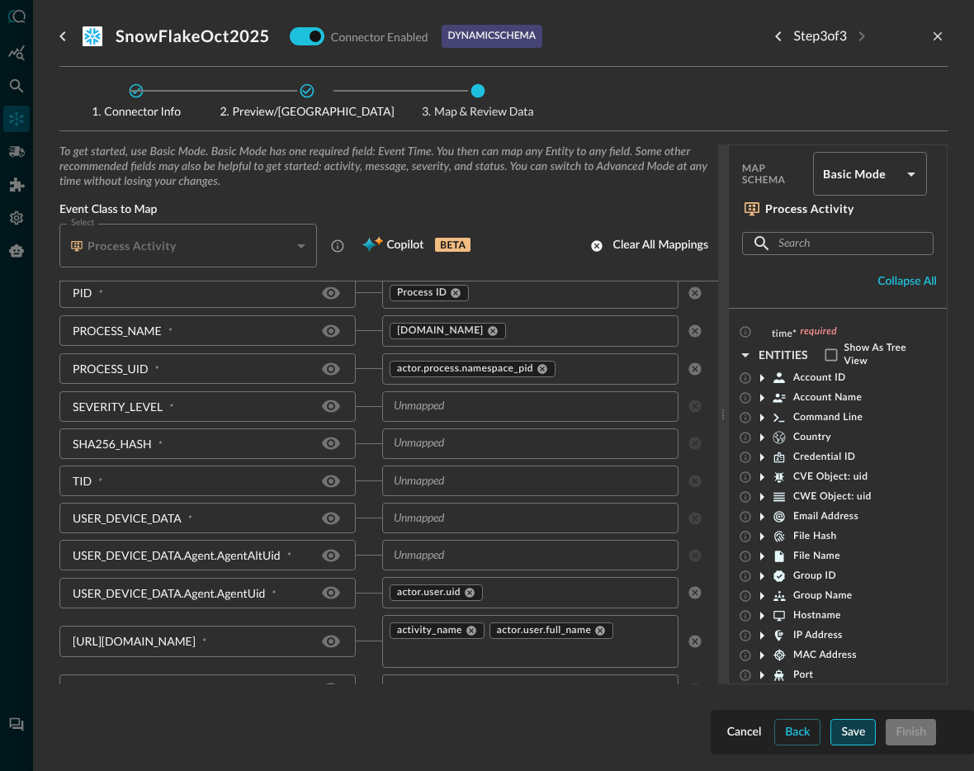
click at [856, 726] on button "Save" at bounding box center [852, 732] width 45 height 26
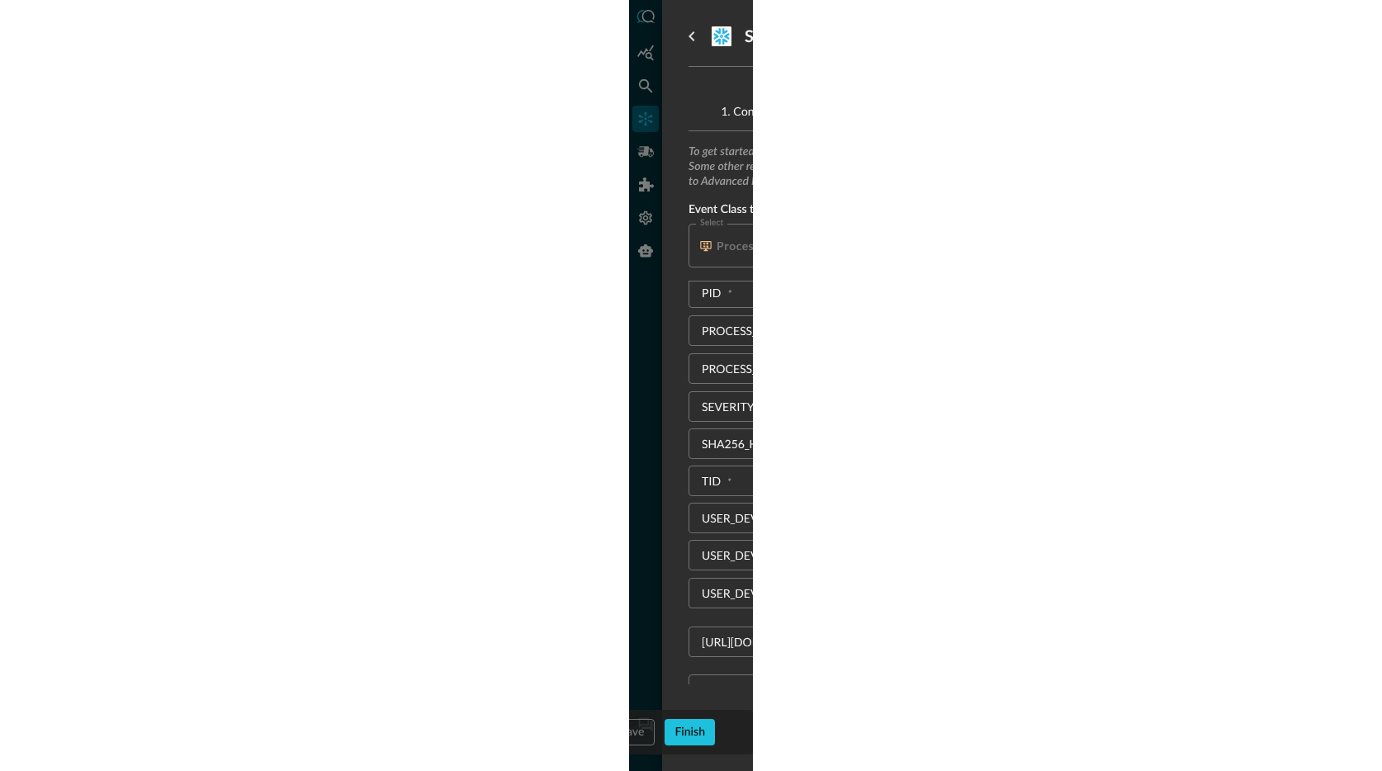
scroll to position [534, 0]
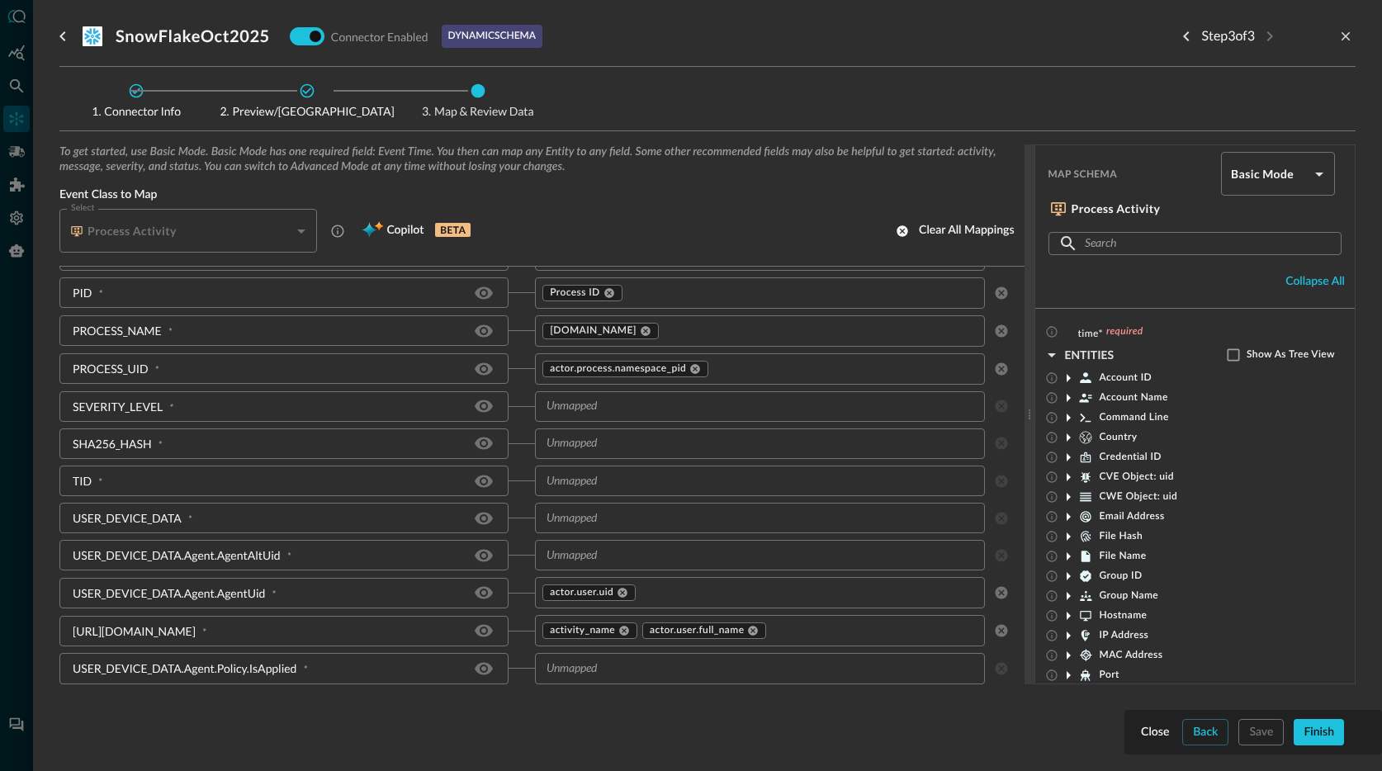
click at [26, 92] on div at bounding box center [691, 385] width 1382 height 771
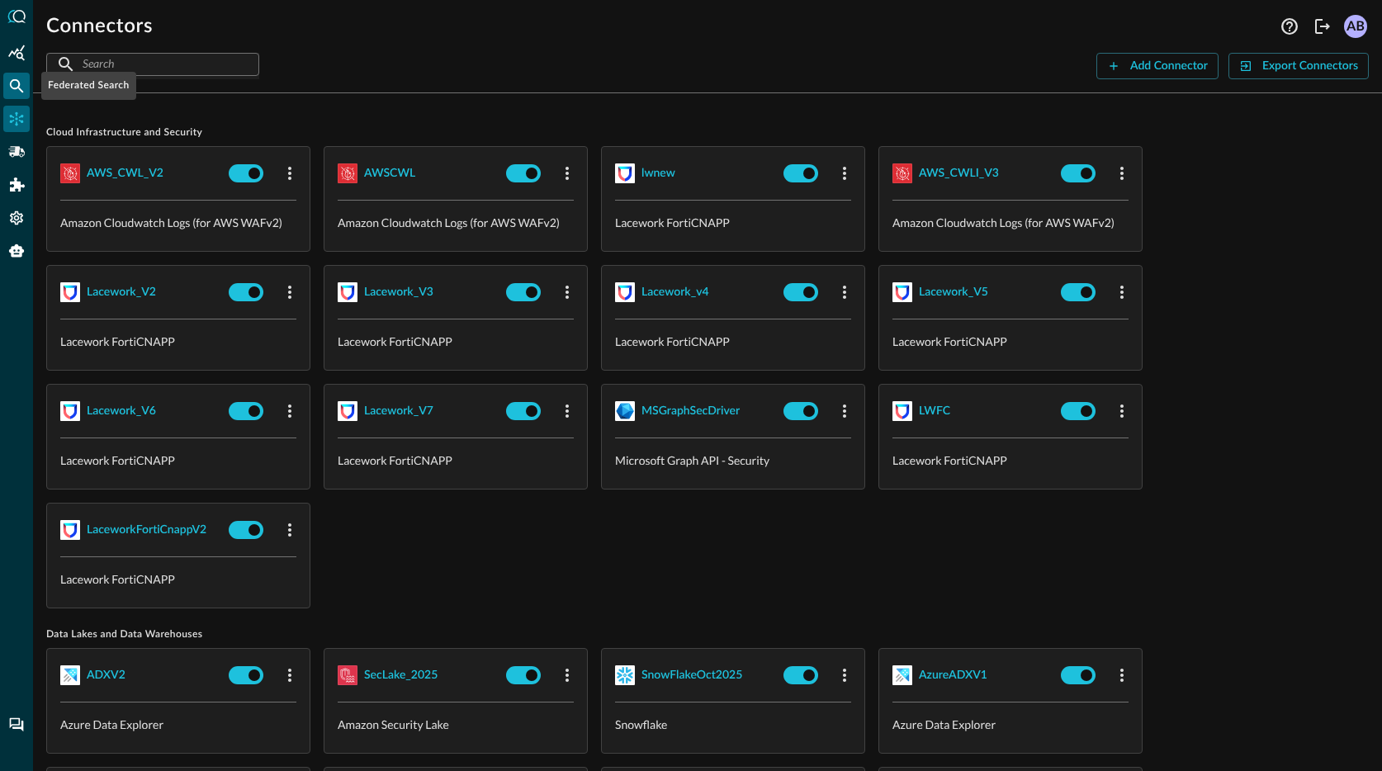
click at [23, 90] on icon "Federated Search" at bounding box center [16, 86] width 17 height 17
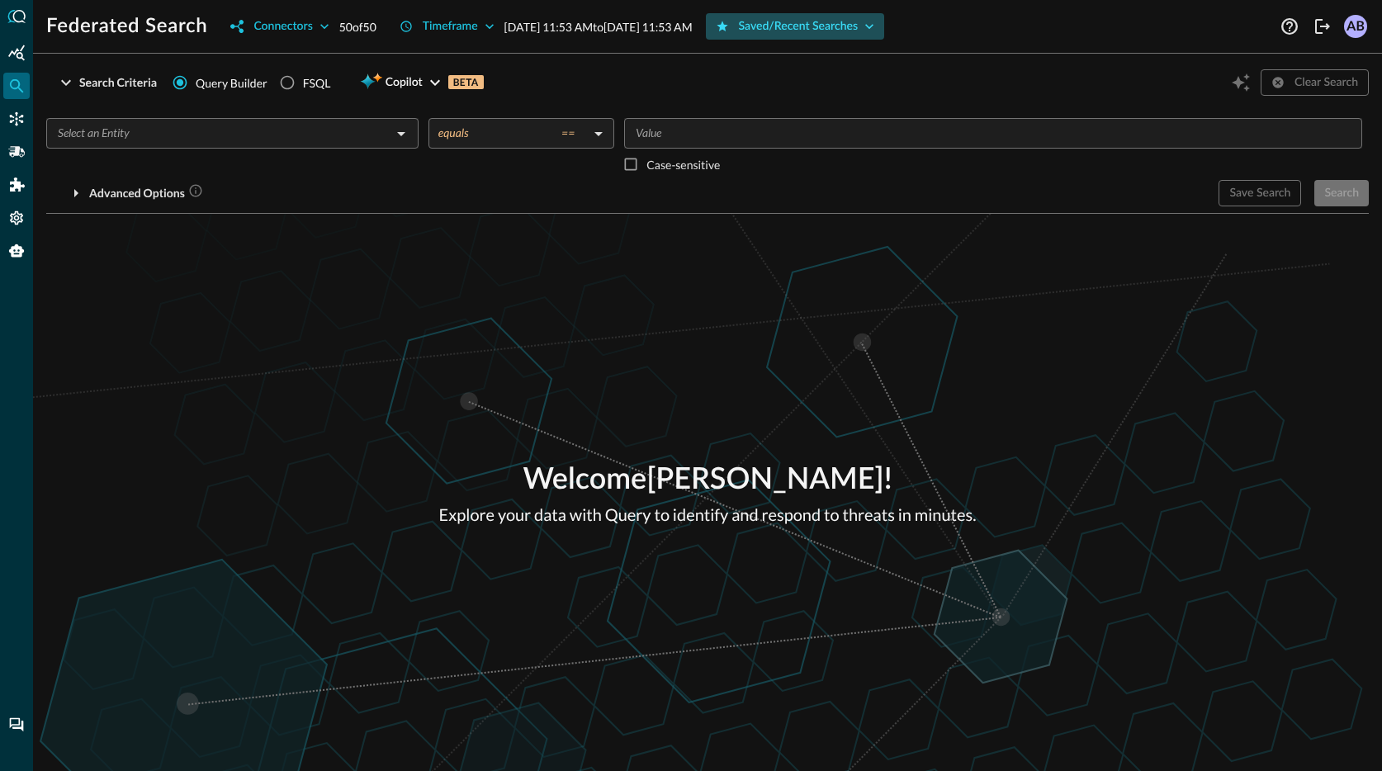
click at [818, 27] on button "Saved/Recent Searches" at bounding box center [795, 26] width 179 height 26
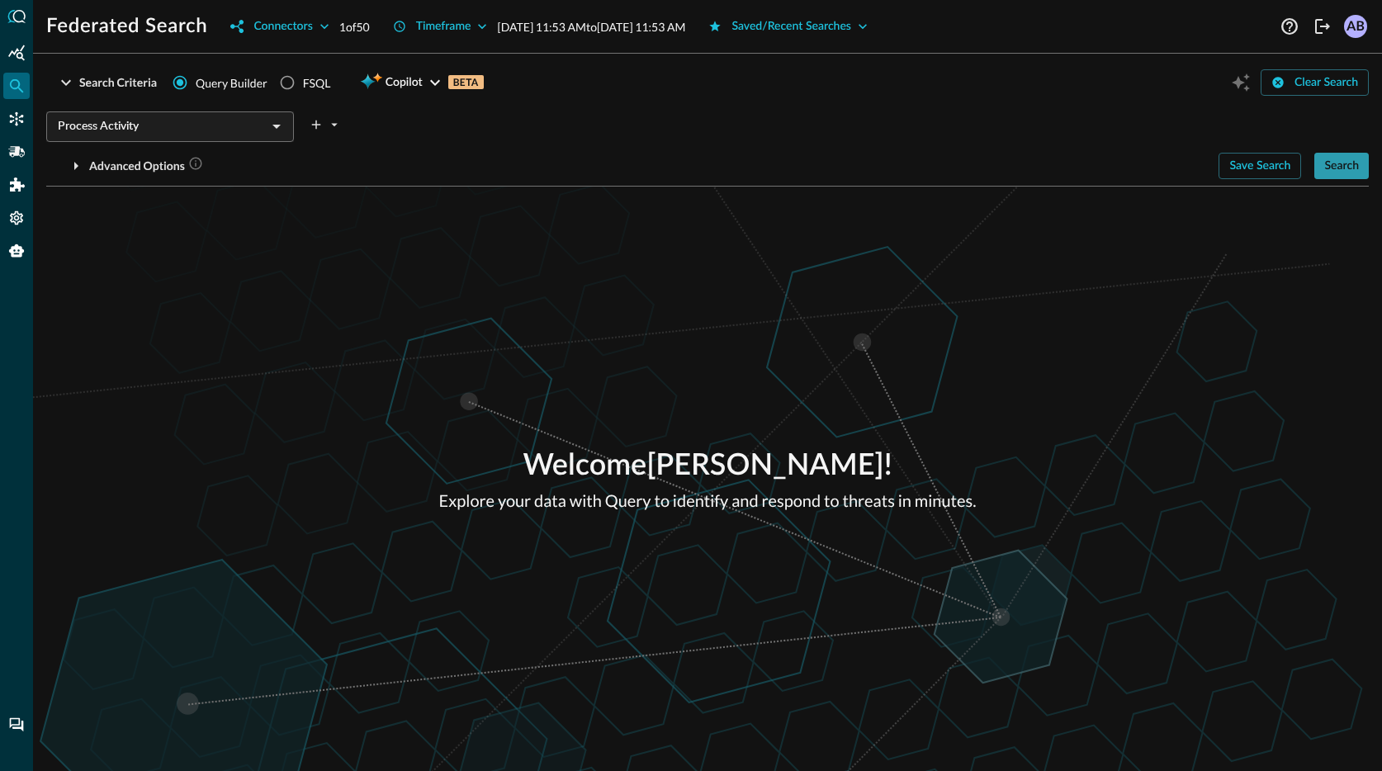
click at [1326, 158] on button "Search" at bounding box center [1341, 166] width 54 height 26
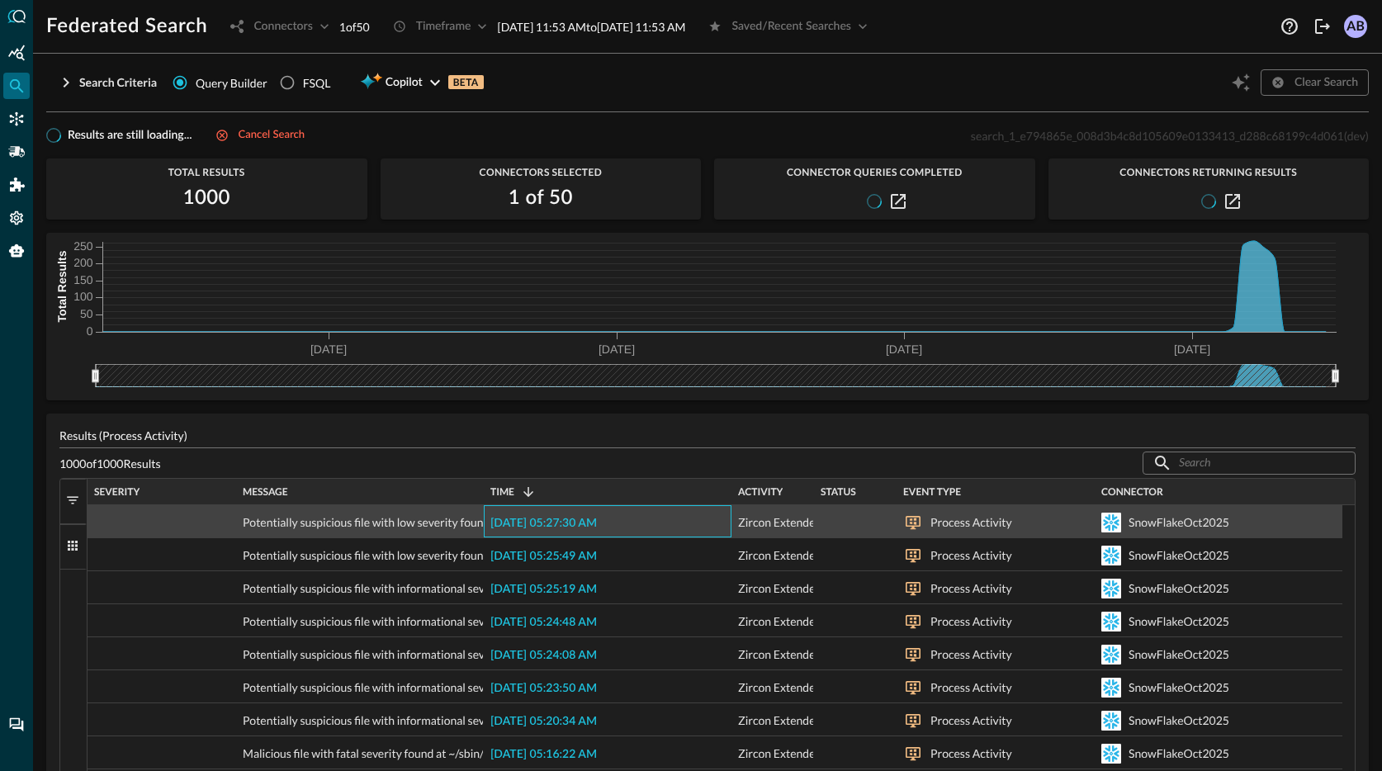
click at [597, 522] on span "[DATE] 05:27:30 AM" at bounding box center [543, 524] width 106 height 12
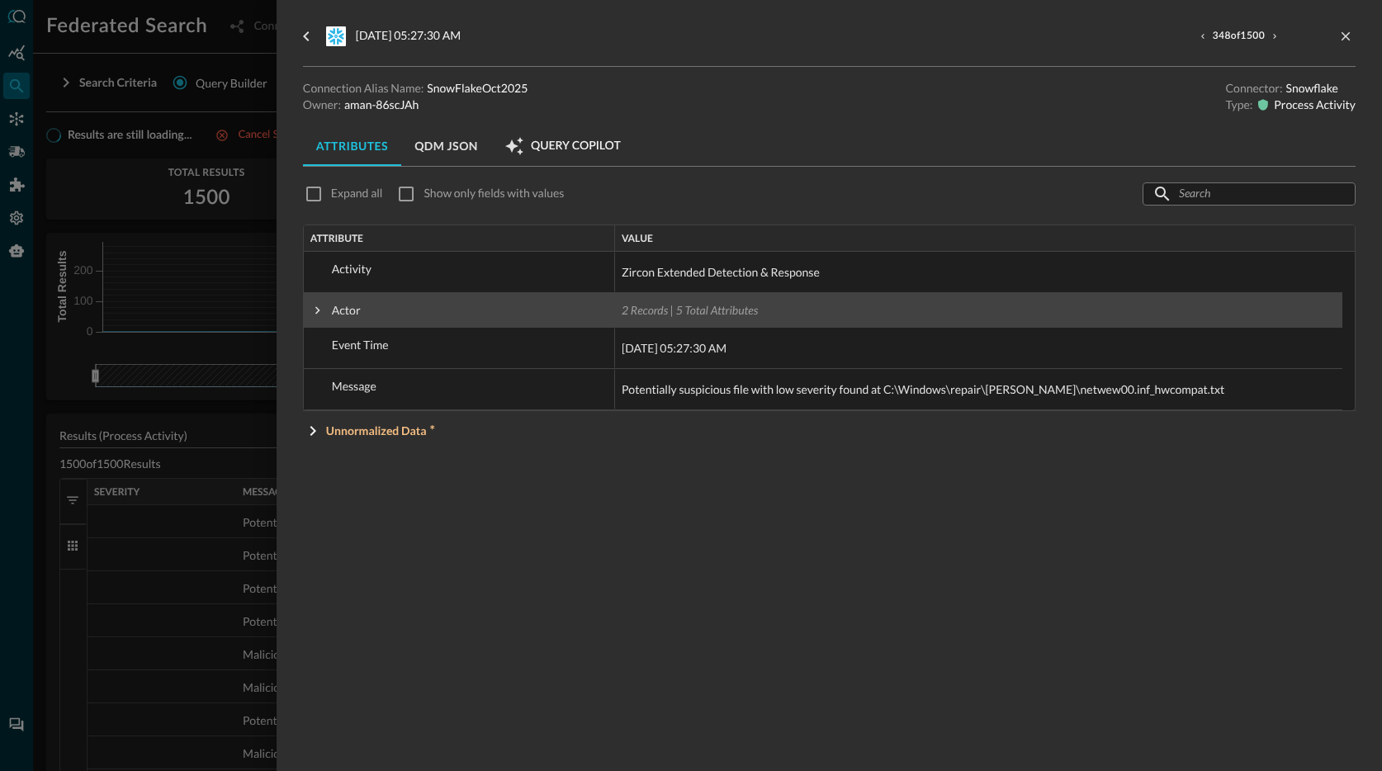
click at [334, 312] on span "Actor" at bounding box center [346, 310] width 29 height 14
click at [320, 310] on span at bounding box center [317, 310] width 15 height 15
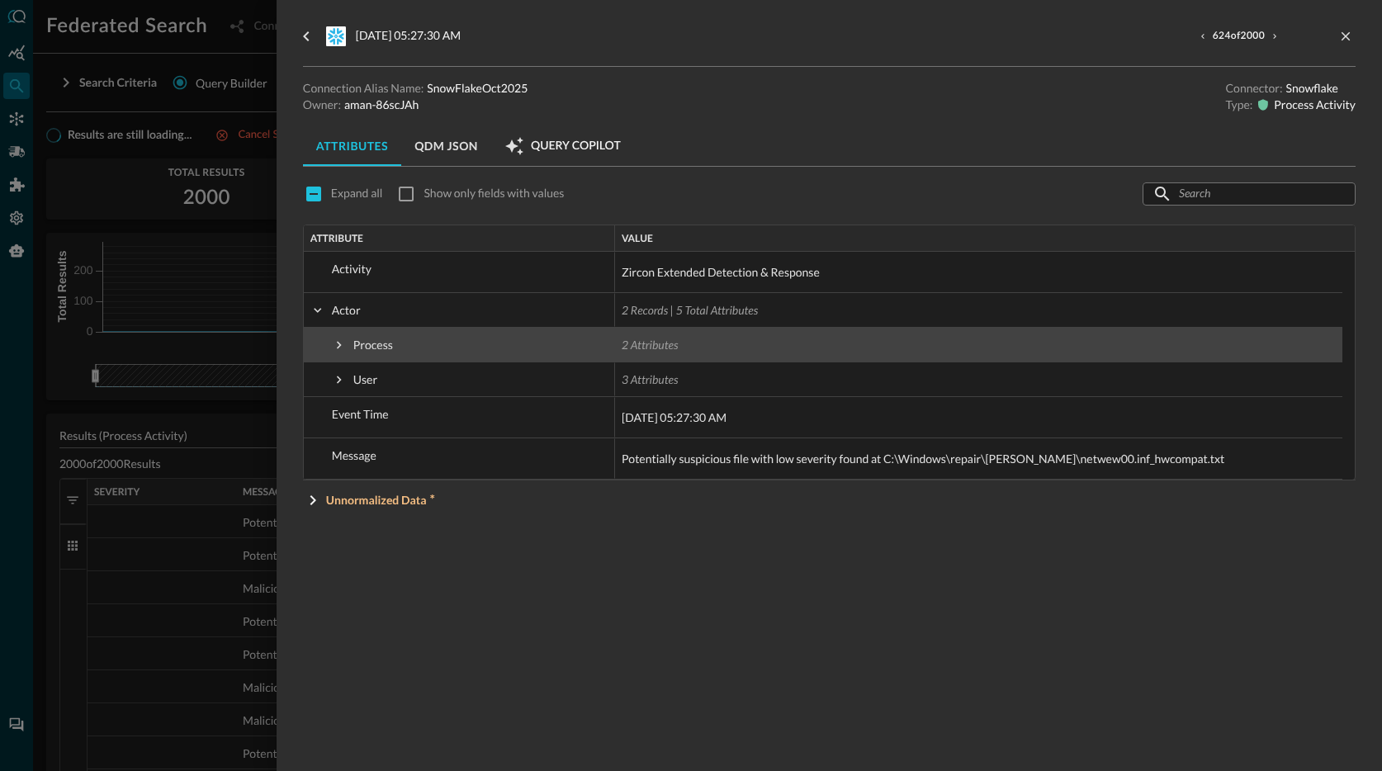
click at [343, 343] on span at bounding box center [339, 345] width 15 height 15
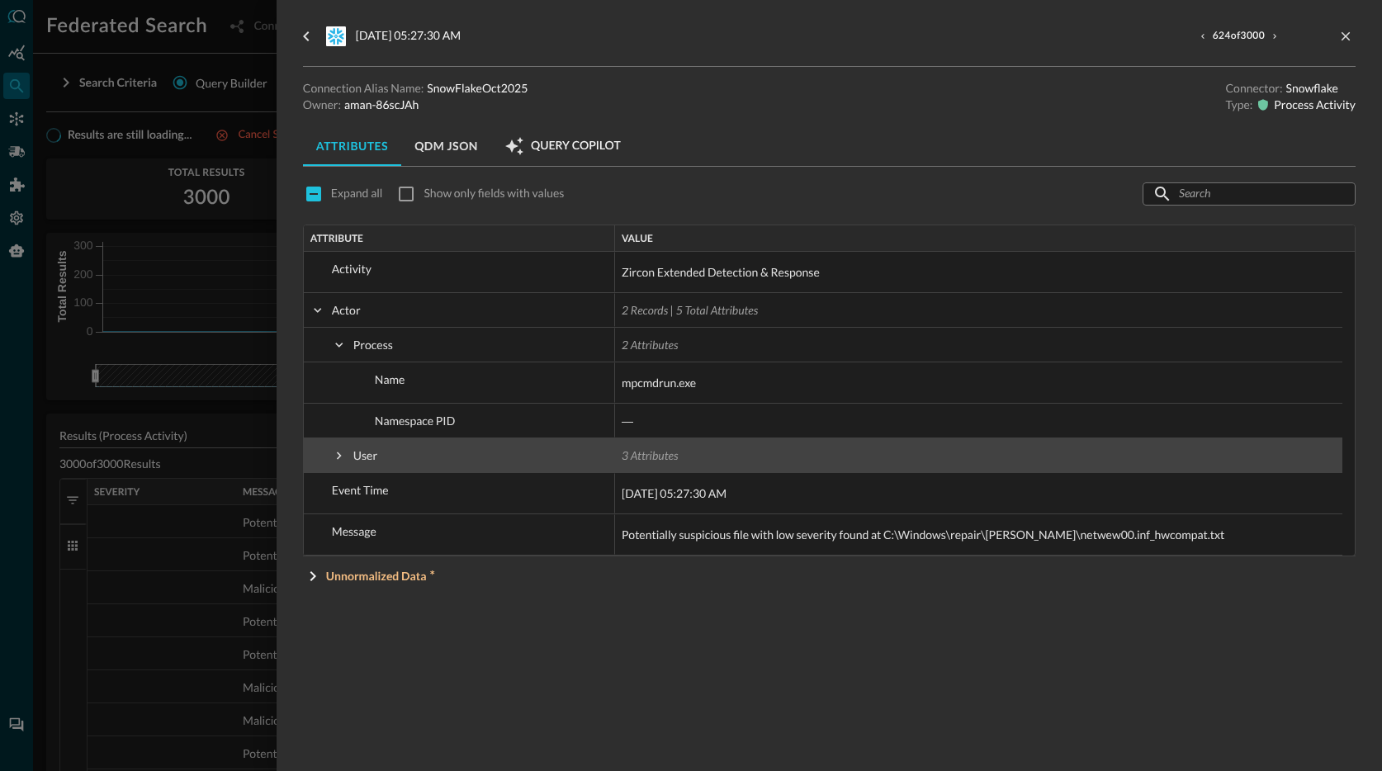
click at [343, 456] on span at bounding box center [339, 455] width 15 height 15
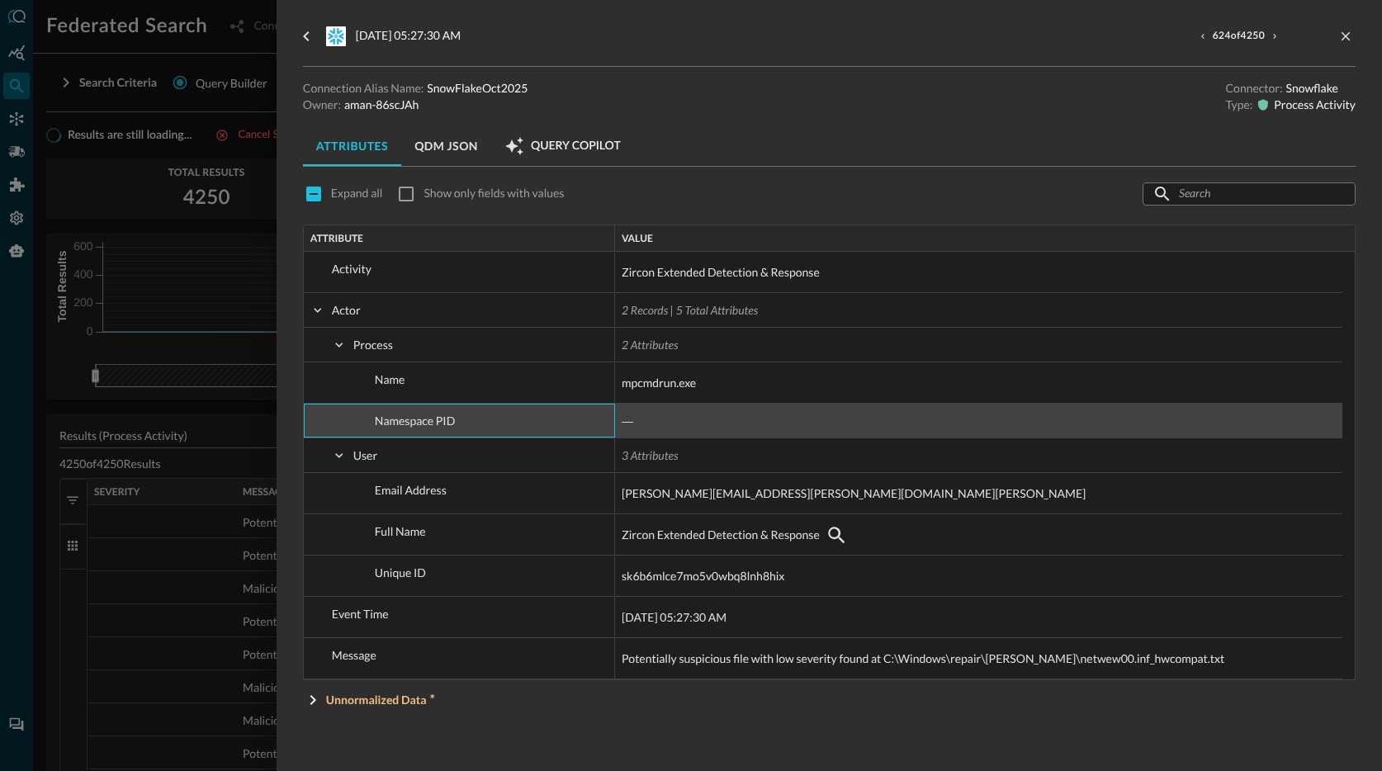
drag, startPoint x: 403, startPoint y: 420, endPoint x: 394, endPoint y: 420, distance: 9.1
click at [396, 421] on span "Namespace PID" at bounding box center [470, 420] width 277 height 33
click at [391, 421] on span "Namespace PID" at bounding box center [415, 421] width 80 height 14
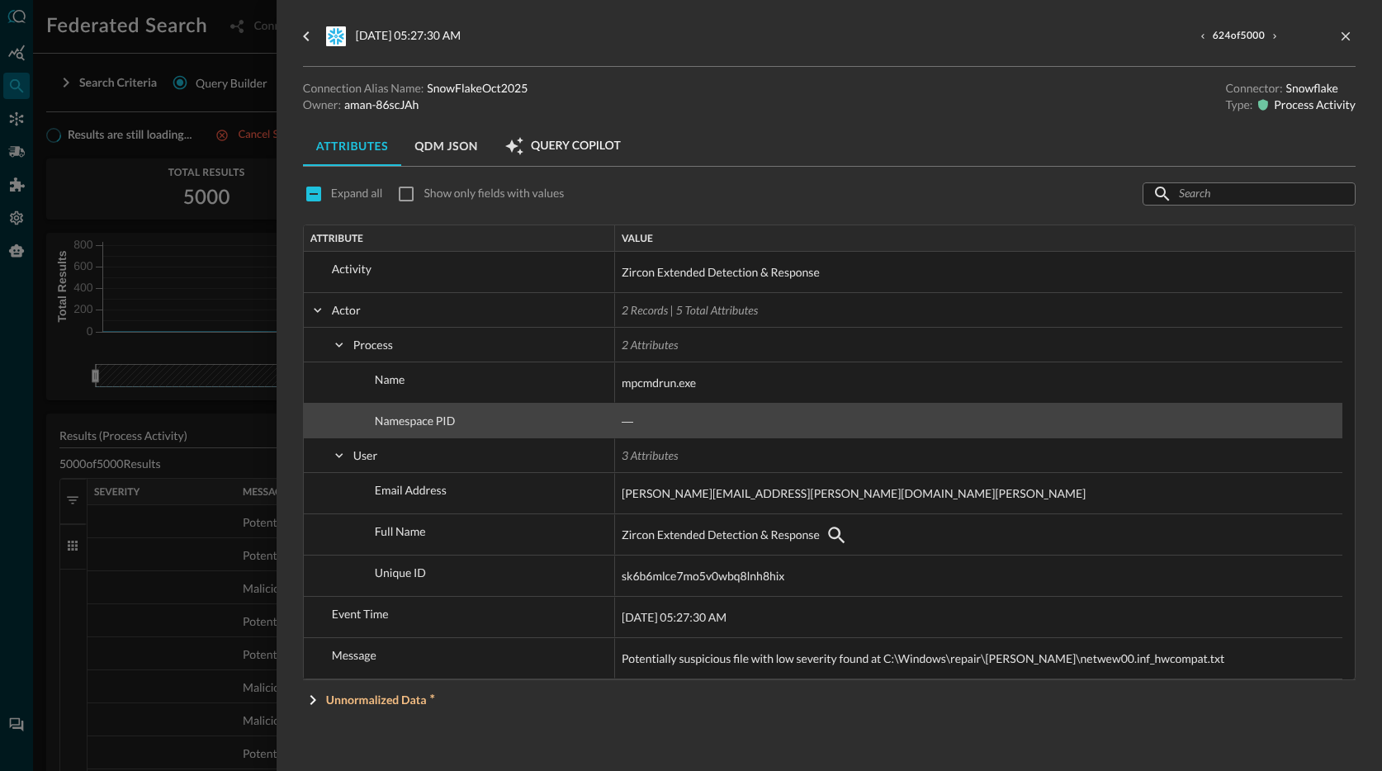
click at [391, 421] on span "Namespace PID" at bounding box center [415, 421] width 80 height 14
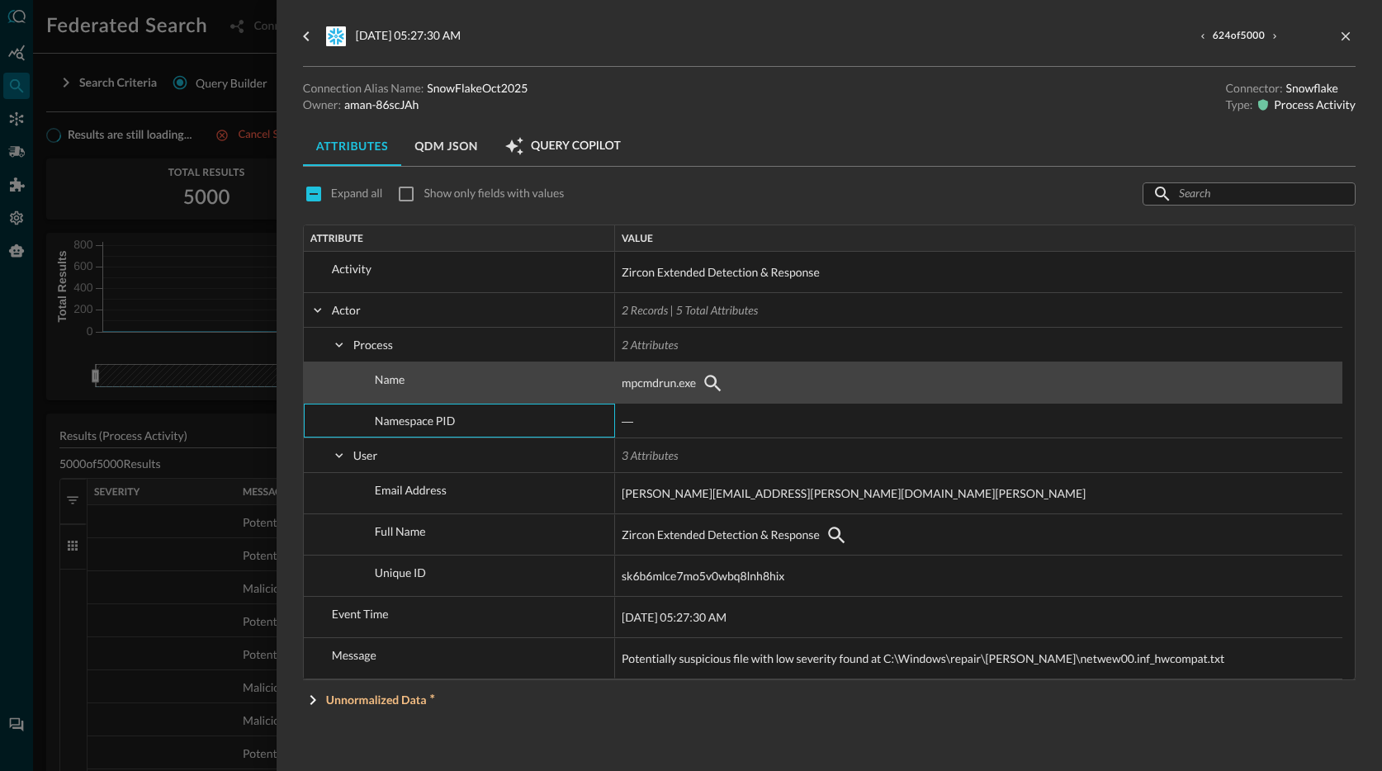
click at [628, 376] on span "mpcmdrun.exe" at bounding box center [659, 383] width 74 height 20
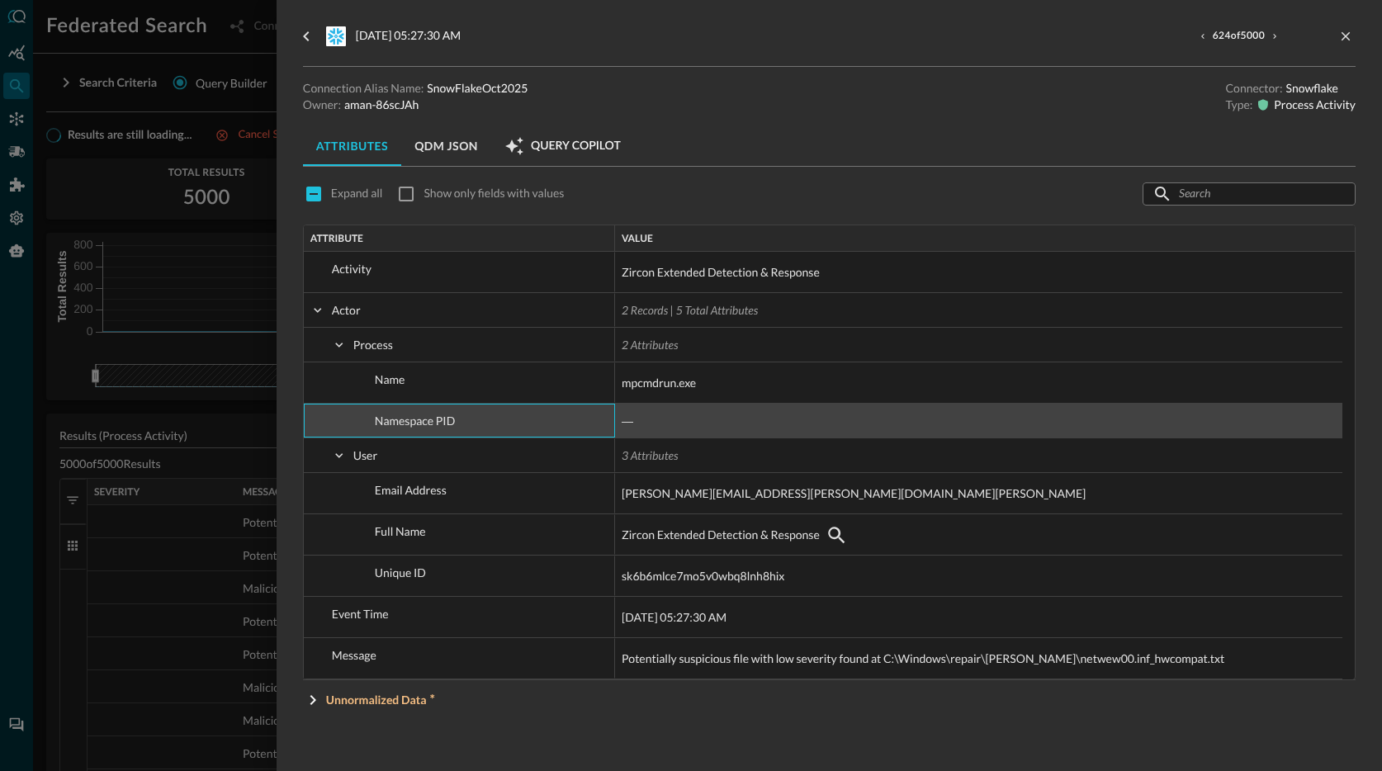
click at [434, 406] on span "Namespace PID" at bounding box center [415, 420] width 80 height 33
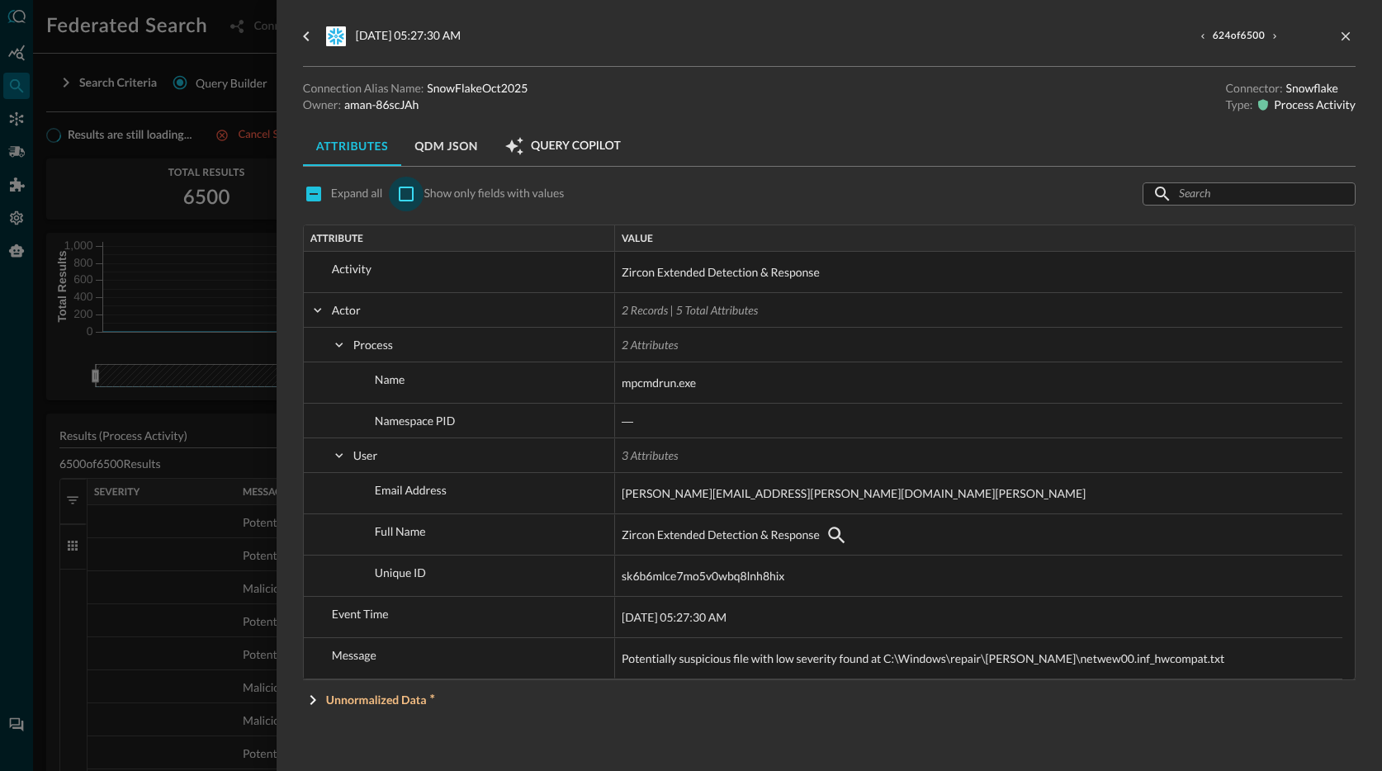
click at [402, 191] on input "checkbox" at bounding box center [406, 194] width 35 height 35
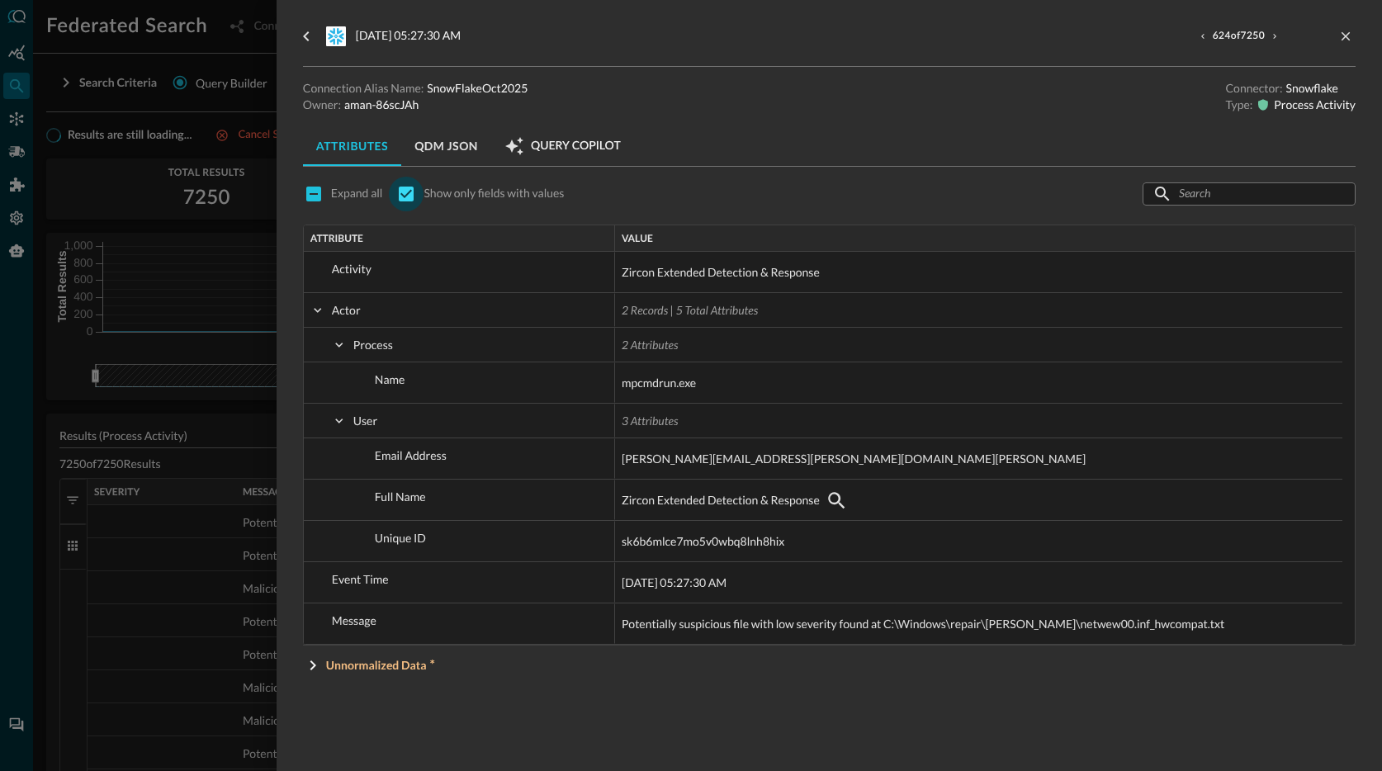
click at [402, 191] on input "checkbox" at bounding box center [406, 194] width 35 height 35
checkbox input "false"
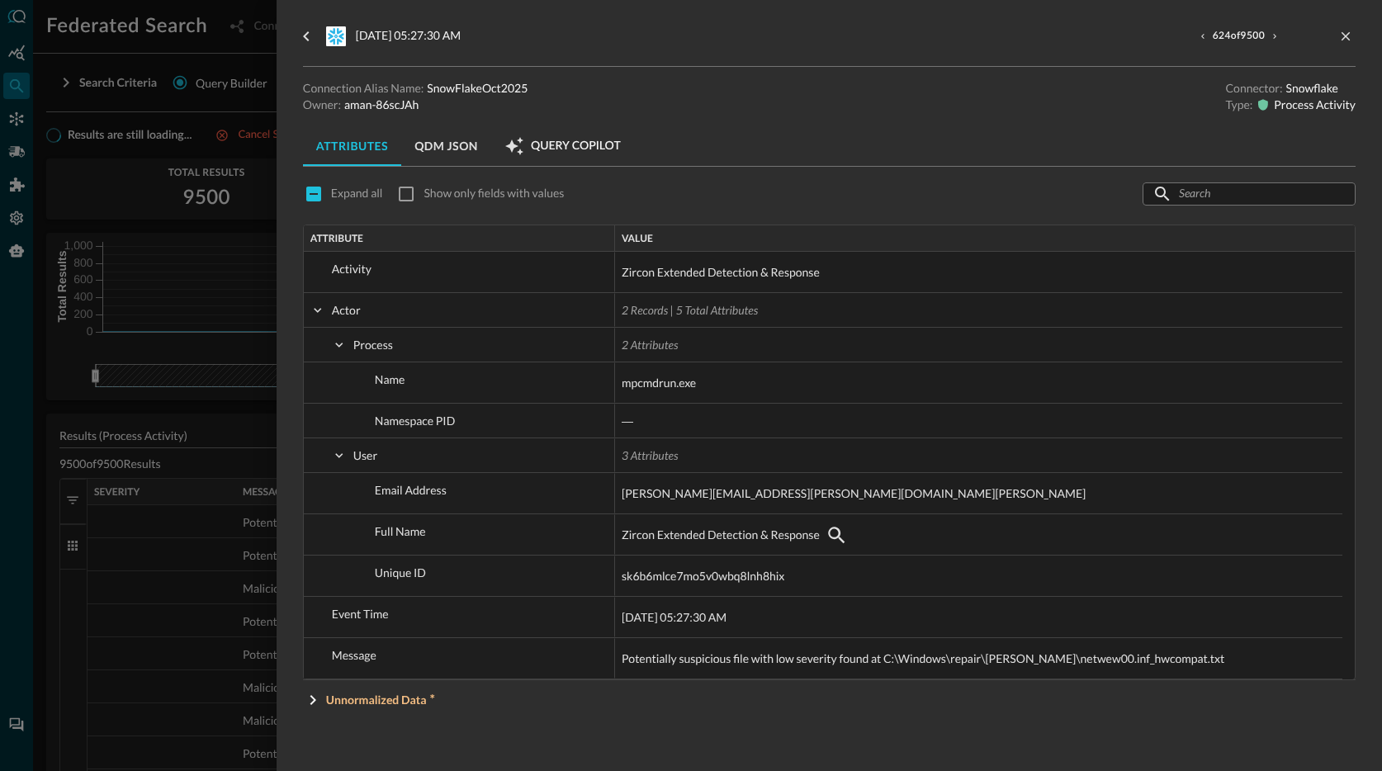
click at [730, 126] on div "Attributes QDM JSON Query Copilot" at bounding box center [829, 146] width 1052 height 40
click at [239, 203] on div at bounding box center [691, 385] width 1382 height 771
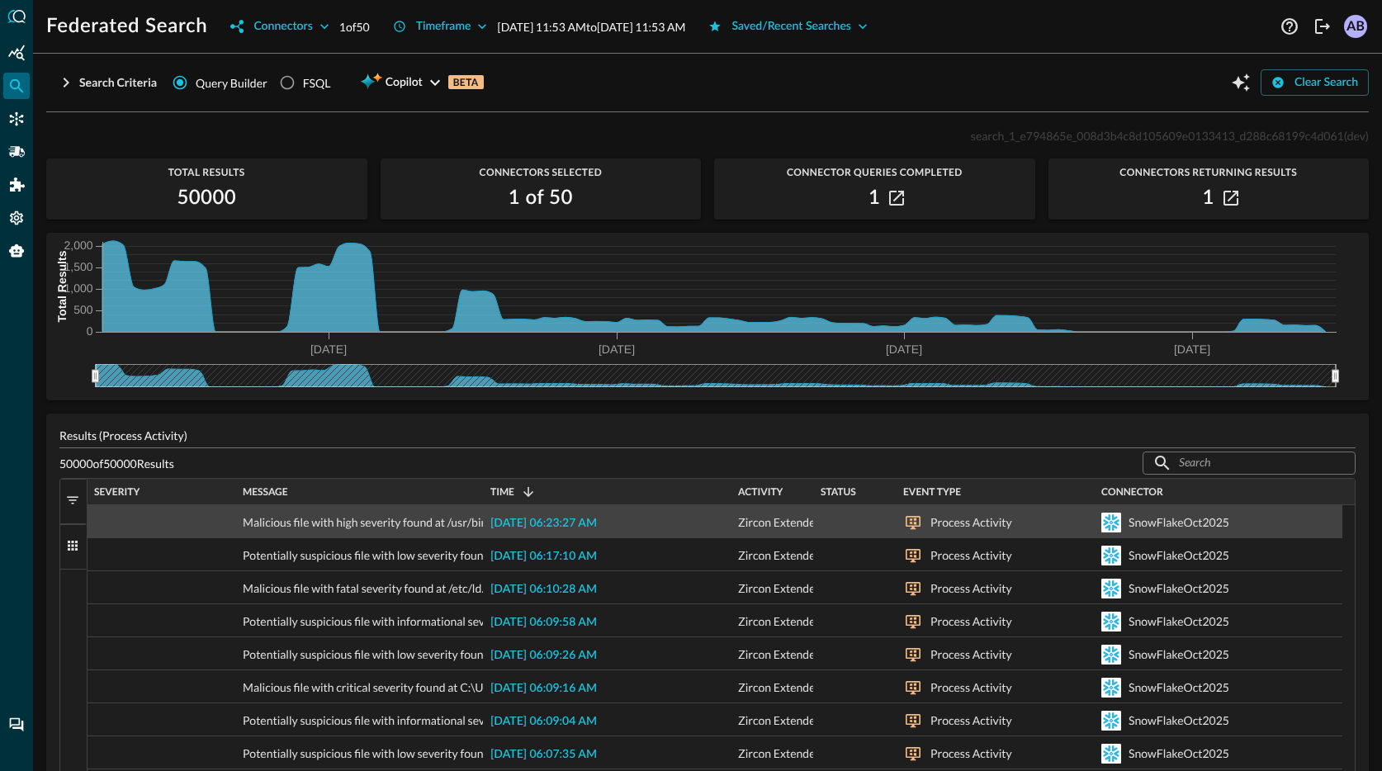
click at [537, 524] on span "[DATE] 06:23:27 AM" at bounding box center [543, 524] width 106 height 12
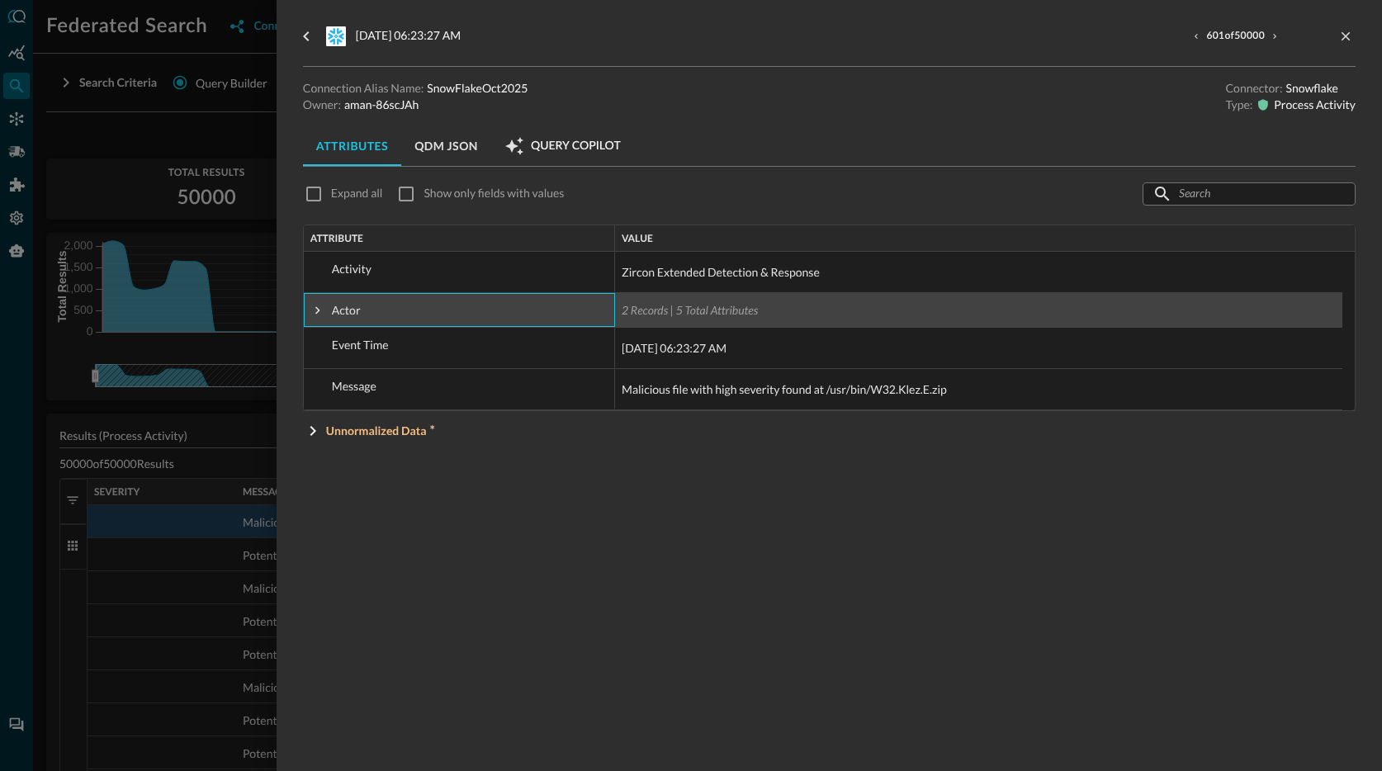
click at [320, 310] on span at bounding box center [317, 310] width 15 height 15
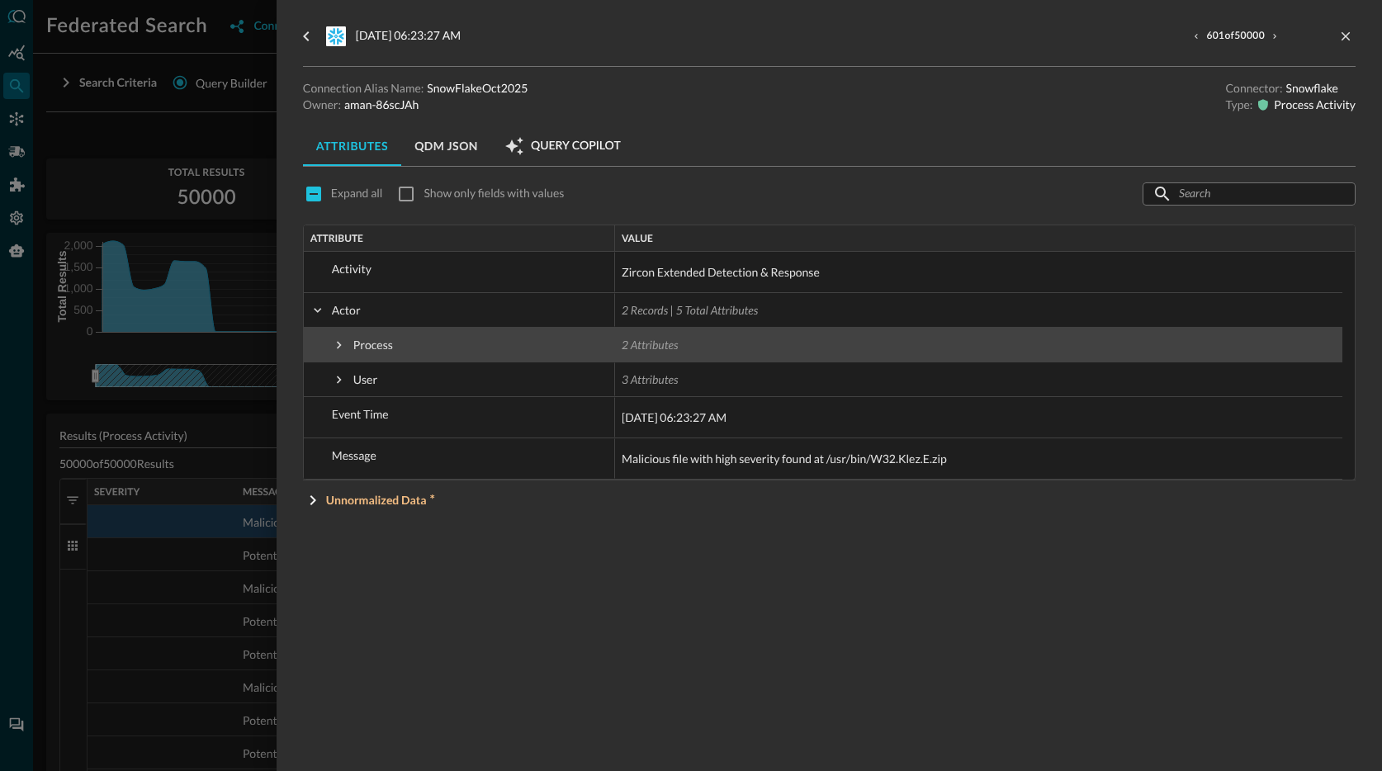
click at [338, 343] on span at bounding box center [339, 345] width 15 height 15
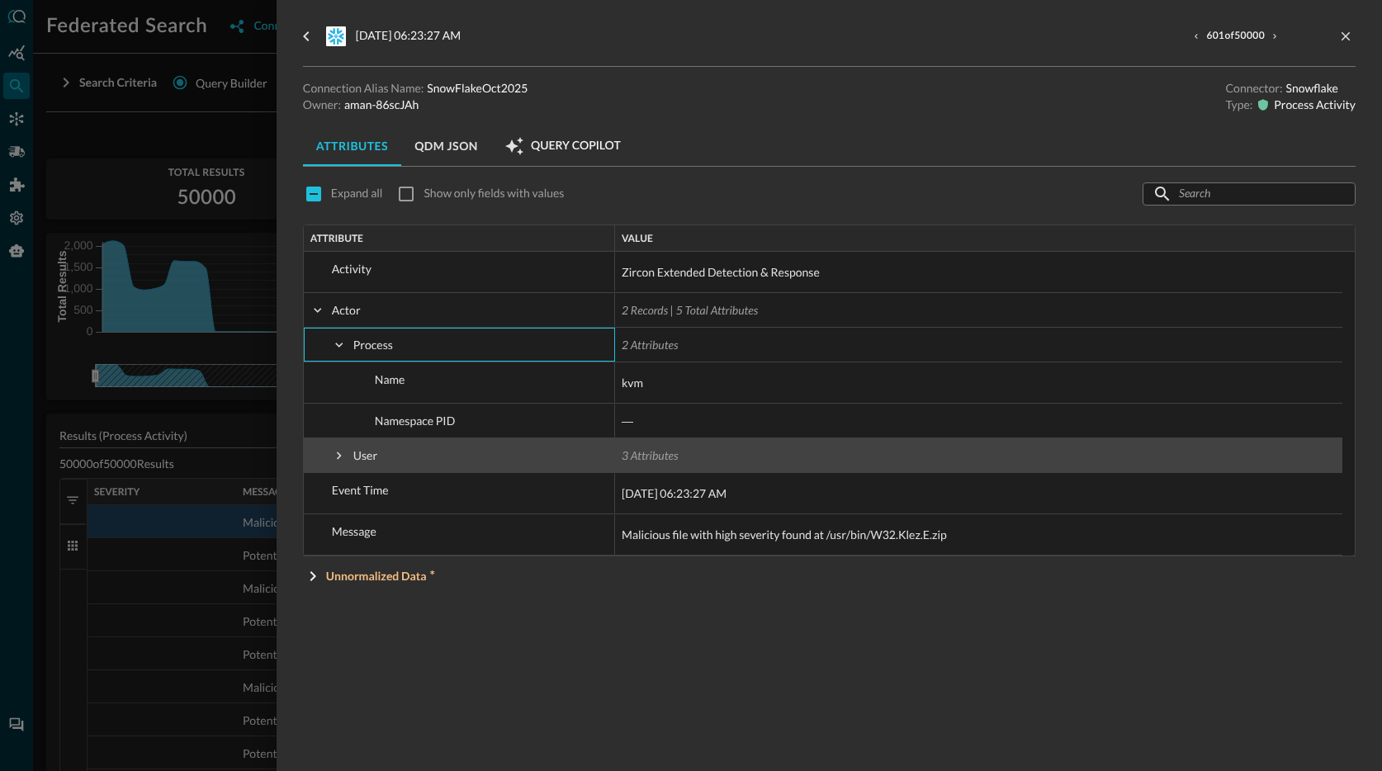
click at [336, 455] on span at bounding box center [339, 455] width 15 height 15
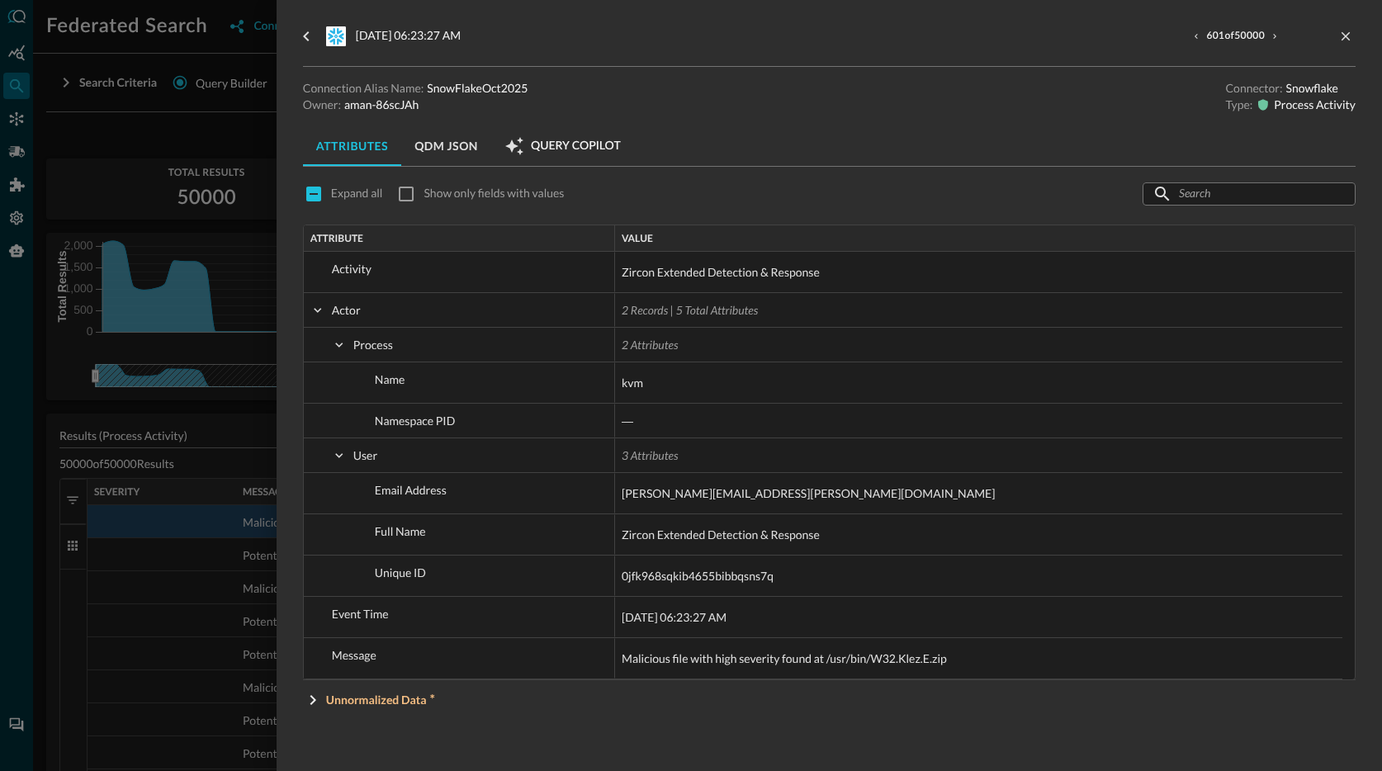
click at [251, 314] on div at bounding box center [691, 385] width 1382 height 771
